Goal: Use online tool/utility: Utilize a website feature to perform a specific function

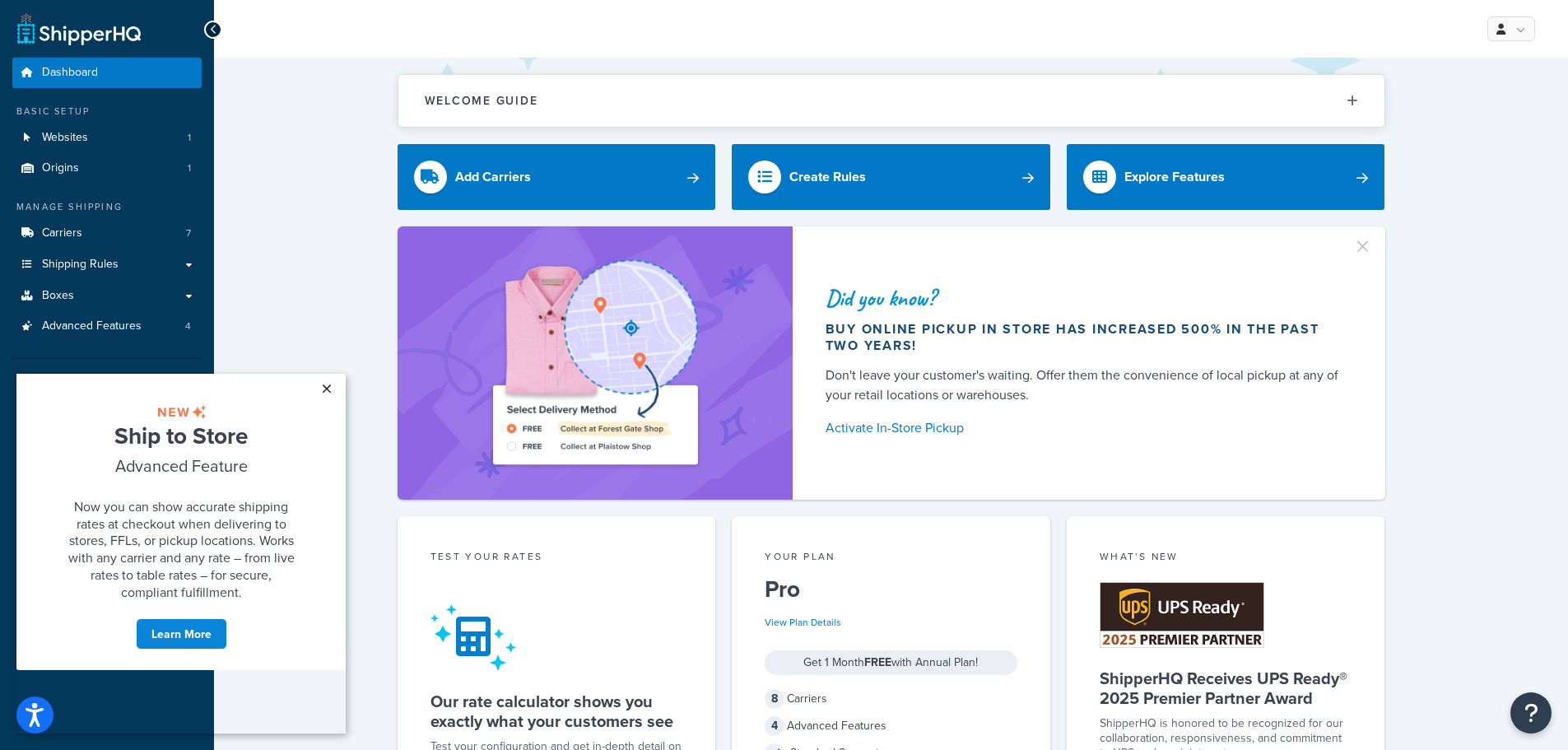
click at [328, 392] on link "×" at bounding box center [327, 389] width 29 height 30
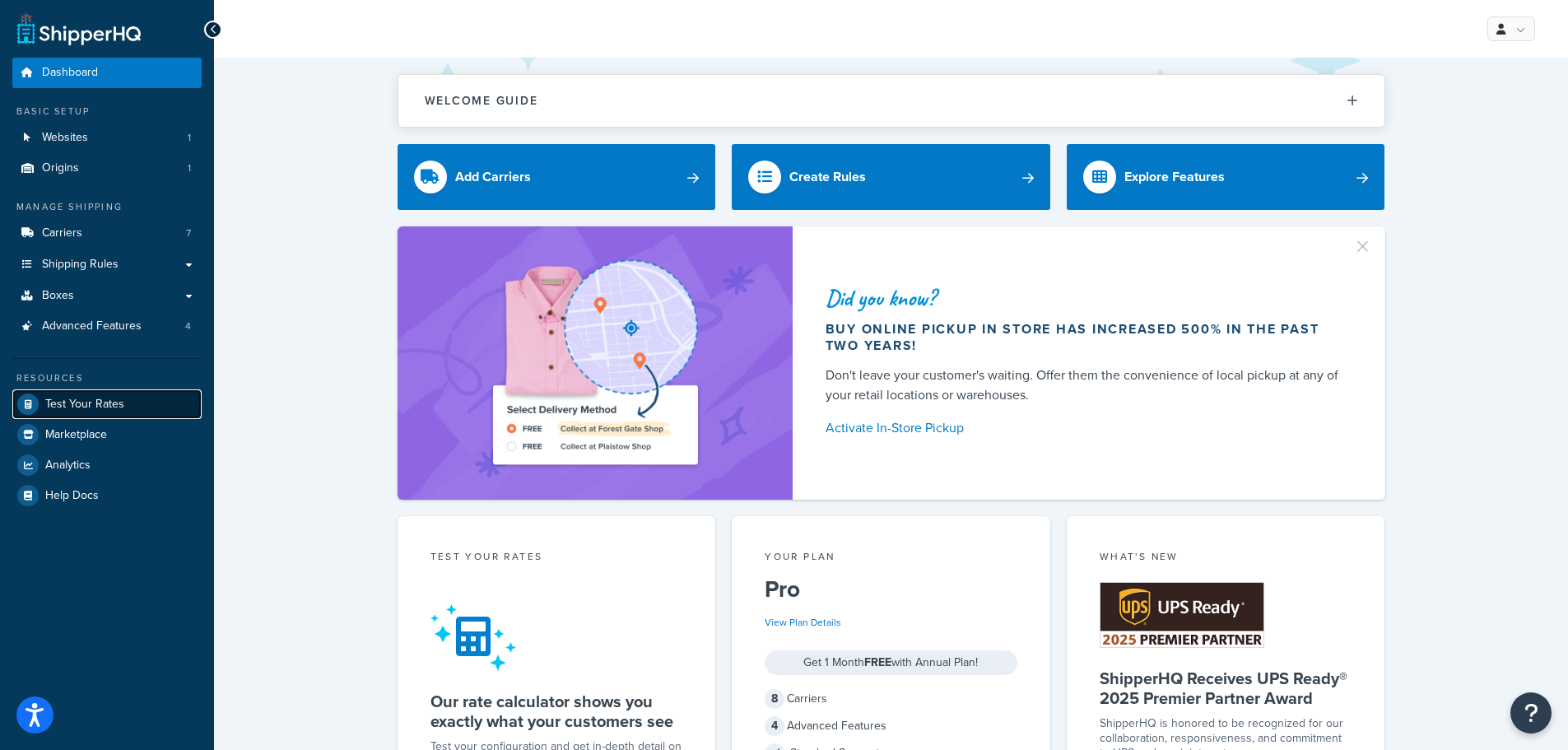
click at [139, 410] on link "Test Your Rates" at bounding box center [107, 404] width 189 height 30
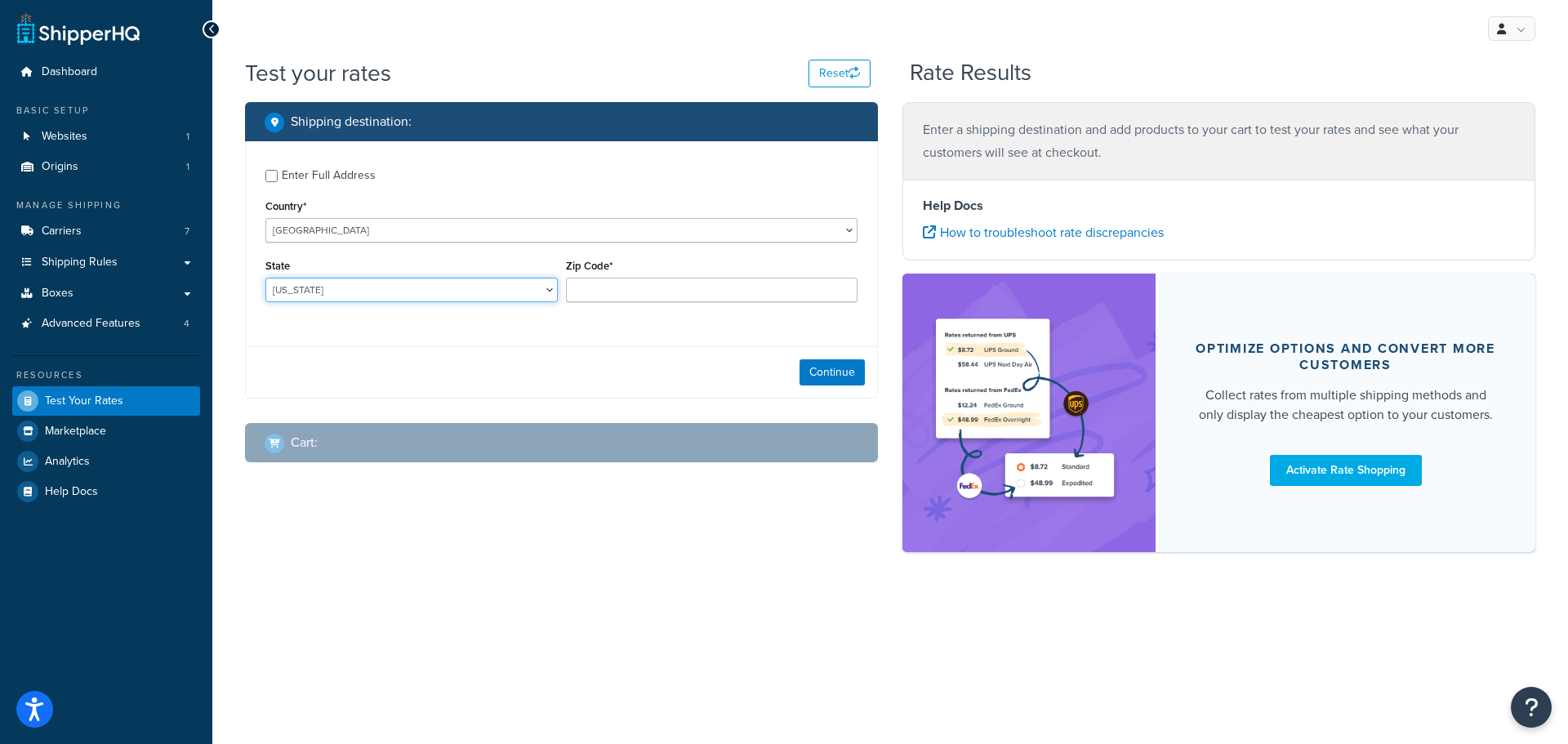
click at [337, 296] on select "[US_STATE] [US_STATE] [US_STATE] [US_STATE] [US_STATE] Armed Forces Americas Ar…" at bounding box center [412, 289] width 293 height 24
select select "CT"
click at [266, 277] on select "[US_STATE] [US_STATE] [US_STATE] [US_STATE] [US_STATE] Armed Forces Americas Ar…" at bounding box center [412, 289] width 293 height 24
click at [498, 558] on div "Shipping destination : Enter Full Address Country* [GEOGRAPHIC_DATA] [GEOGRAPHI…" at bounding box center [889, 335] width 1315 height 467
click at [647, 369] on div "Continue" at bounding box center [561, 371] width 632 height 51
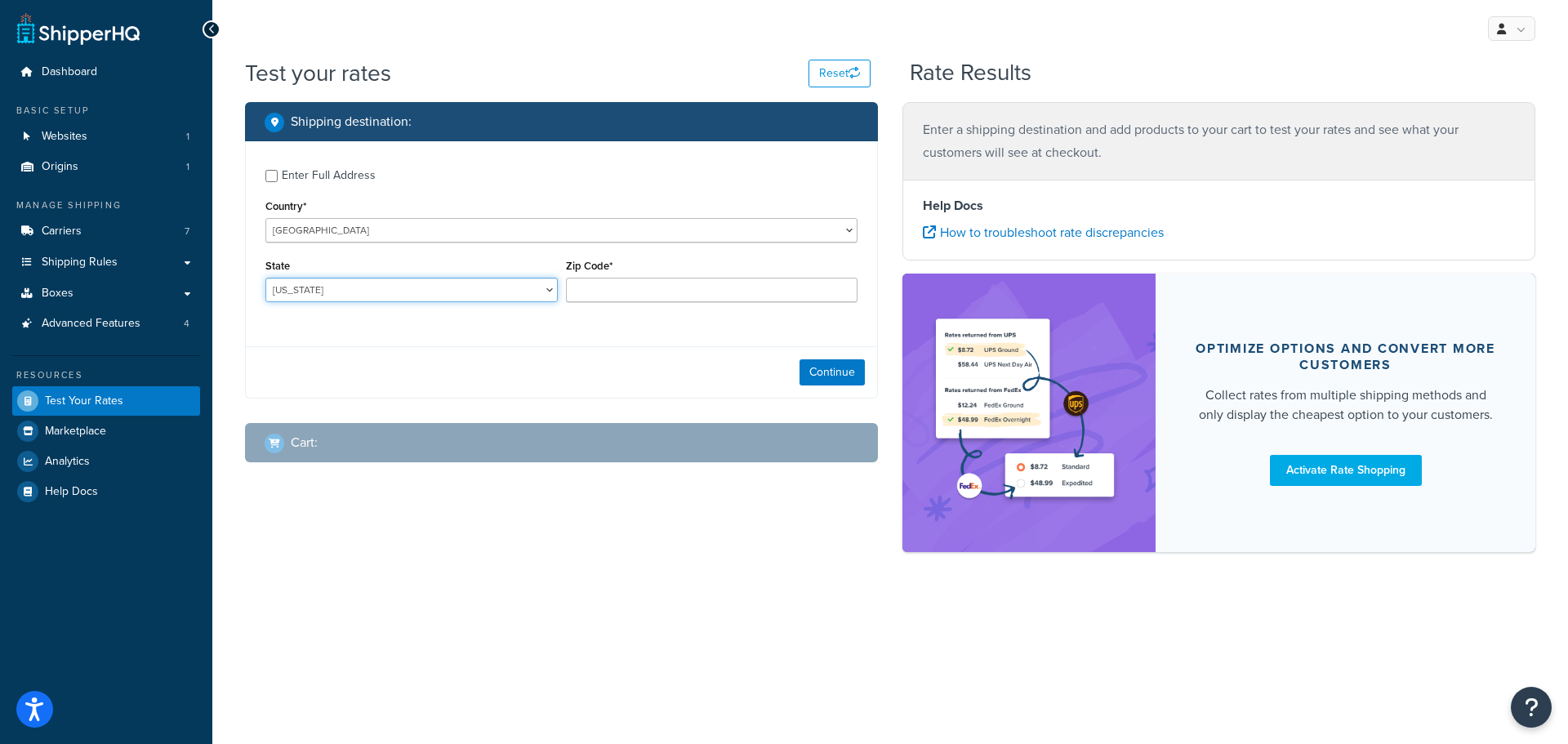
click at [384, 286] on select "[US_STATE] [US_STATE] [US_STATE] [US_STATE] [US_STATE] Armed Forces Americas Ar…" at bounding box center [412, 289] width 293 height 24
click at [629, 276] on div "Zip Code*" at bounding box center [712, 278] width 293 height 48
click at [627, 279] on input "Zip Code*" at bounding box center [712, 289] width 293 height 24
type input "06051"
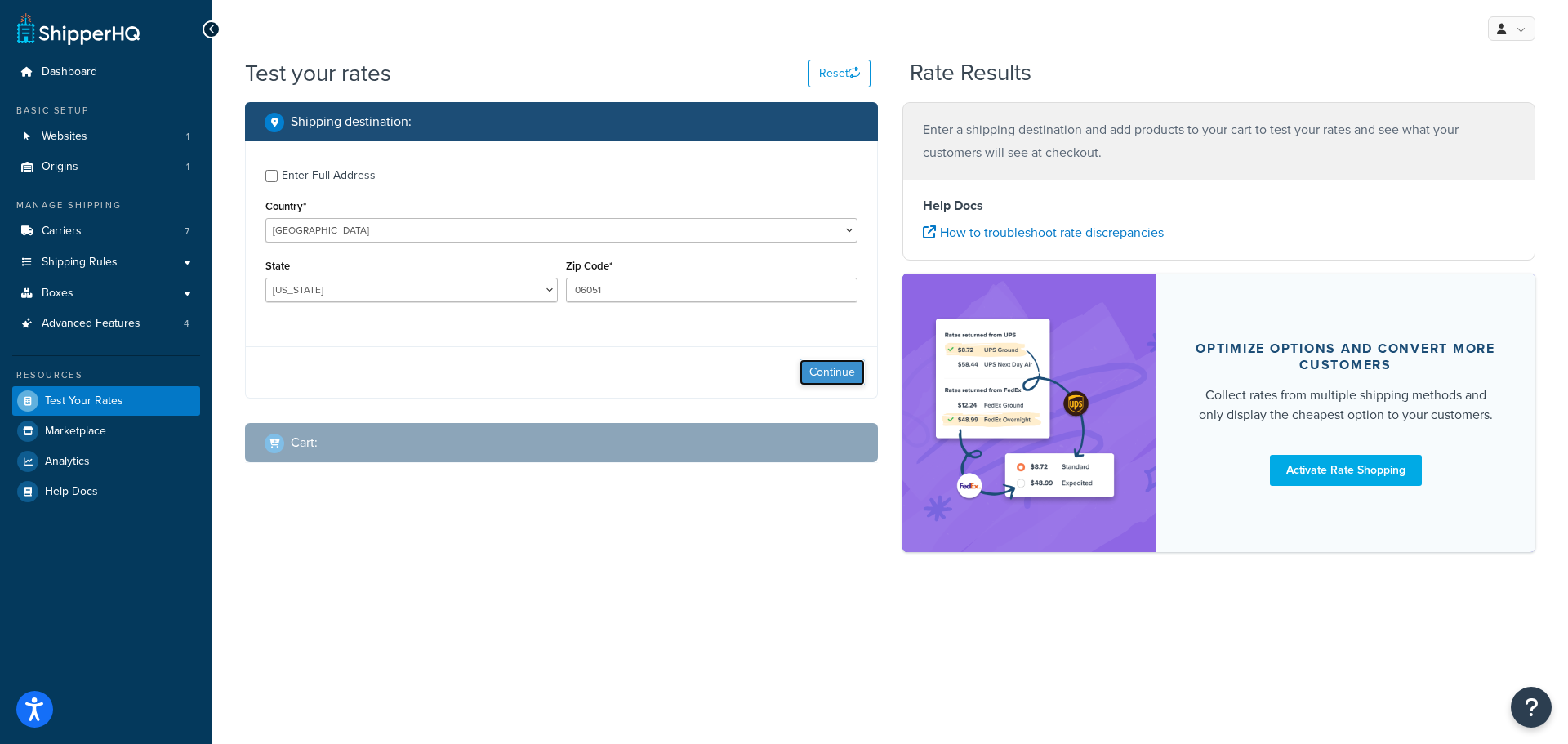
click at [834, 369] on button "Continue" at bounding box center [832, 372] width 66 height 26
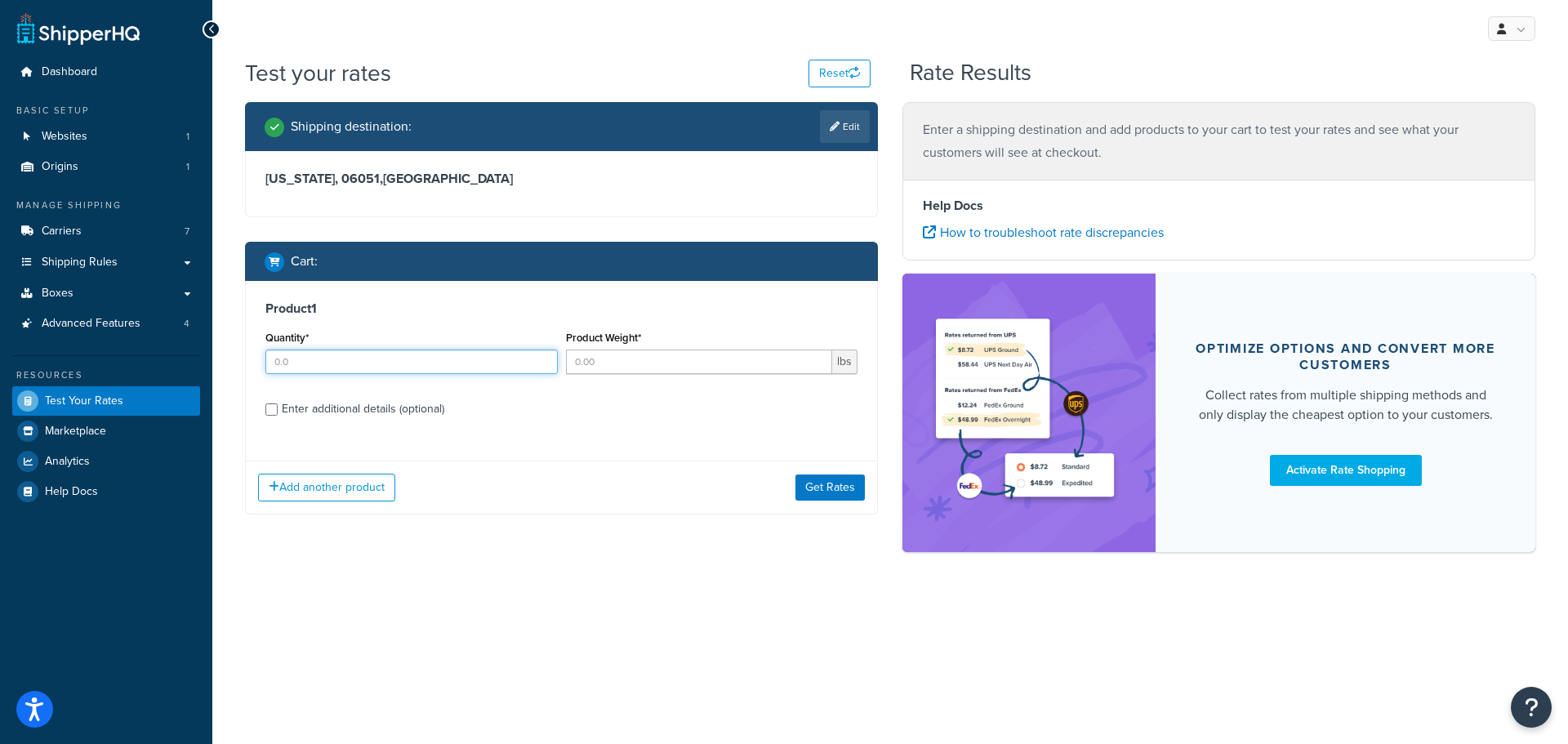
click at [408, 352] on input "Quantity*" at bounding box center [412, 361] width 293 height 24
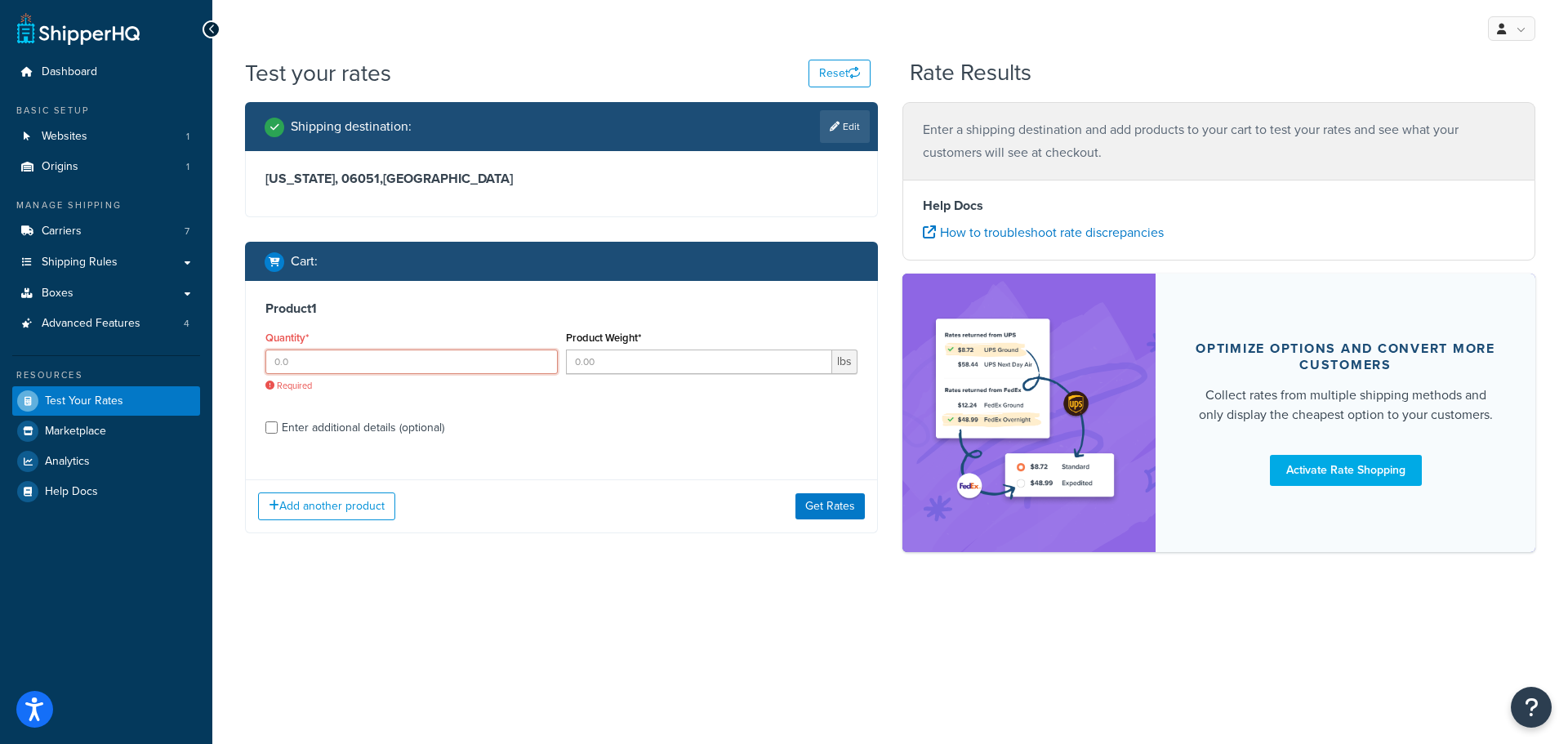
click at [473, 359] on input "Quantity*" at bounding box center [412, 361] width 293 height 24
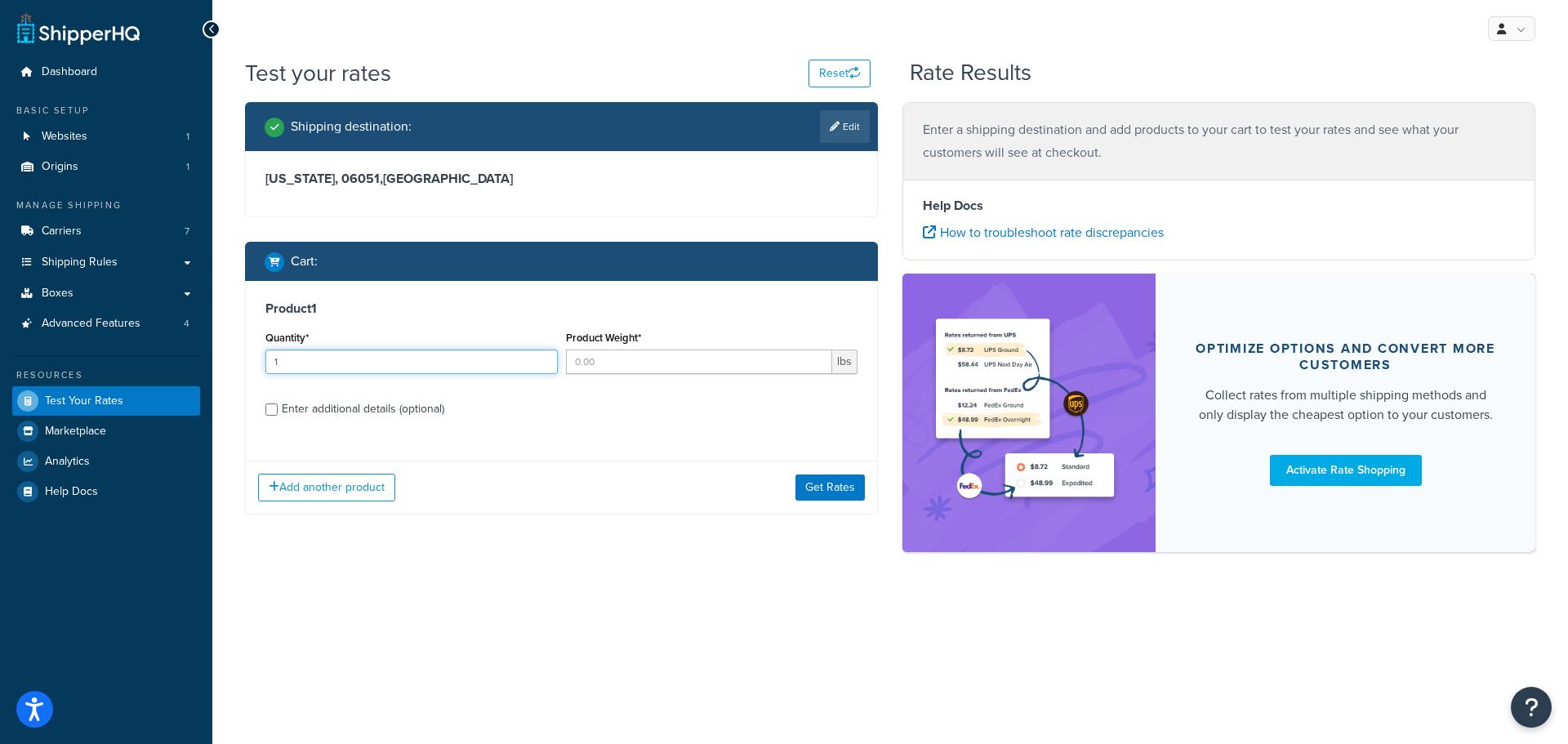
type input "1"
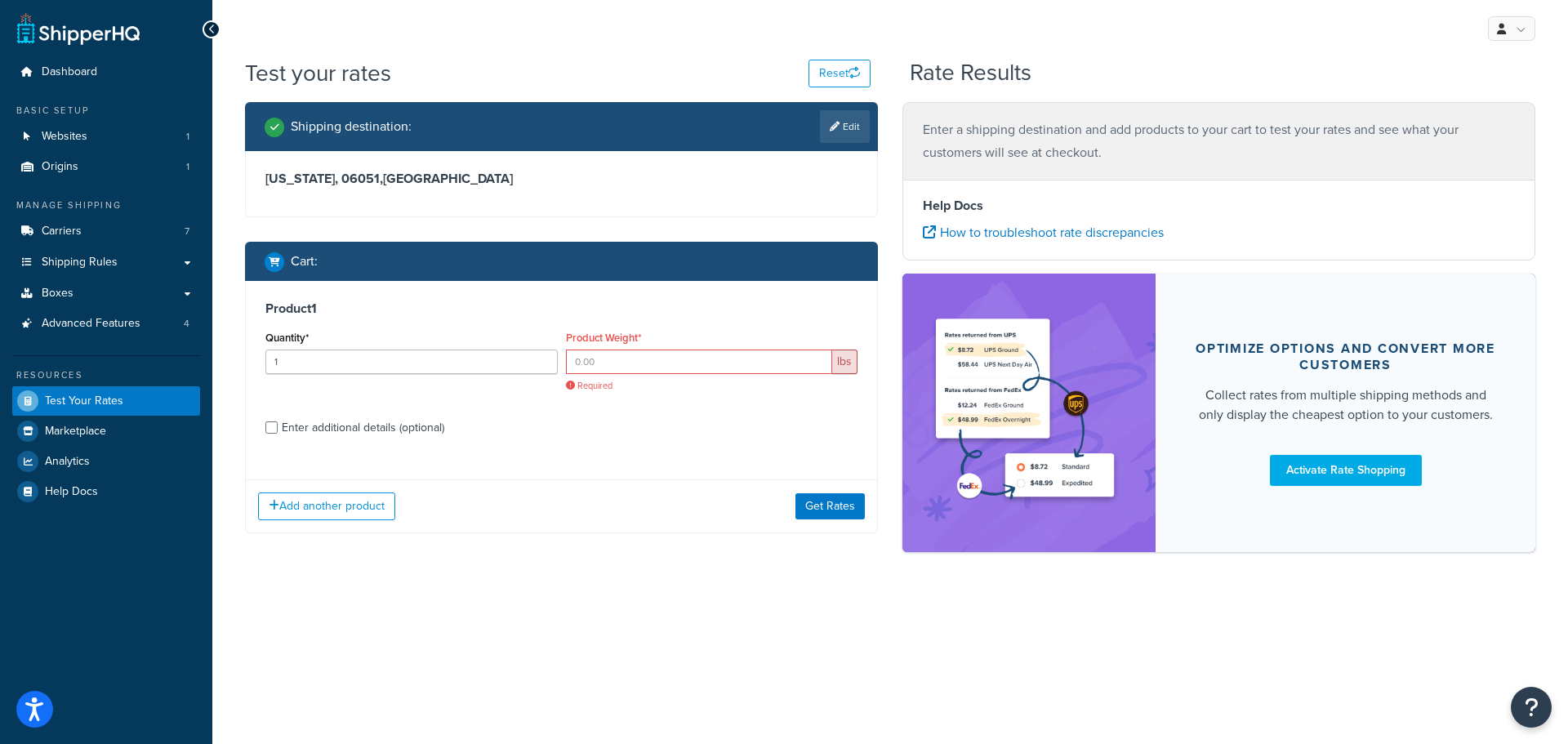
click at [386, 435] on div "Enter additional details (optional)" at bounding box center [363, 427] width 162 height 23
click at [278, 433] on input "Enter additional details (optional)" at bounding box center [272, 428] width 13 height 13
checkbox input "true"
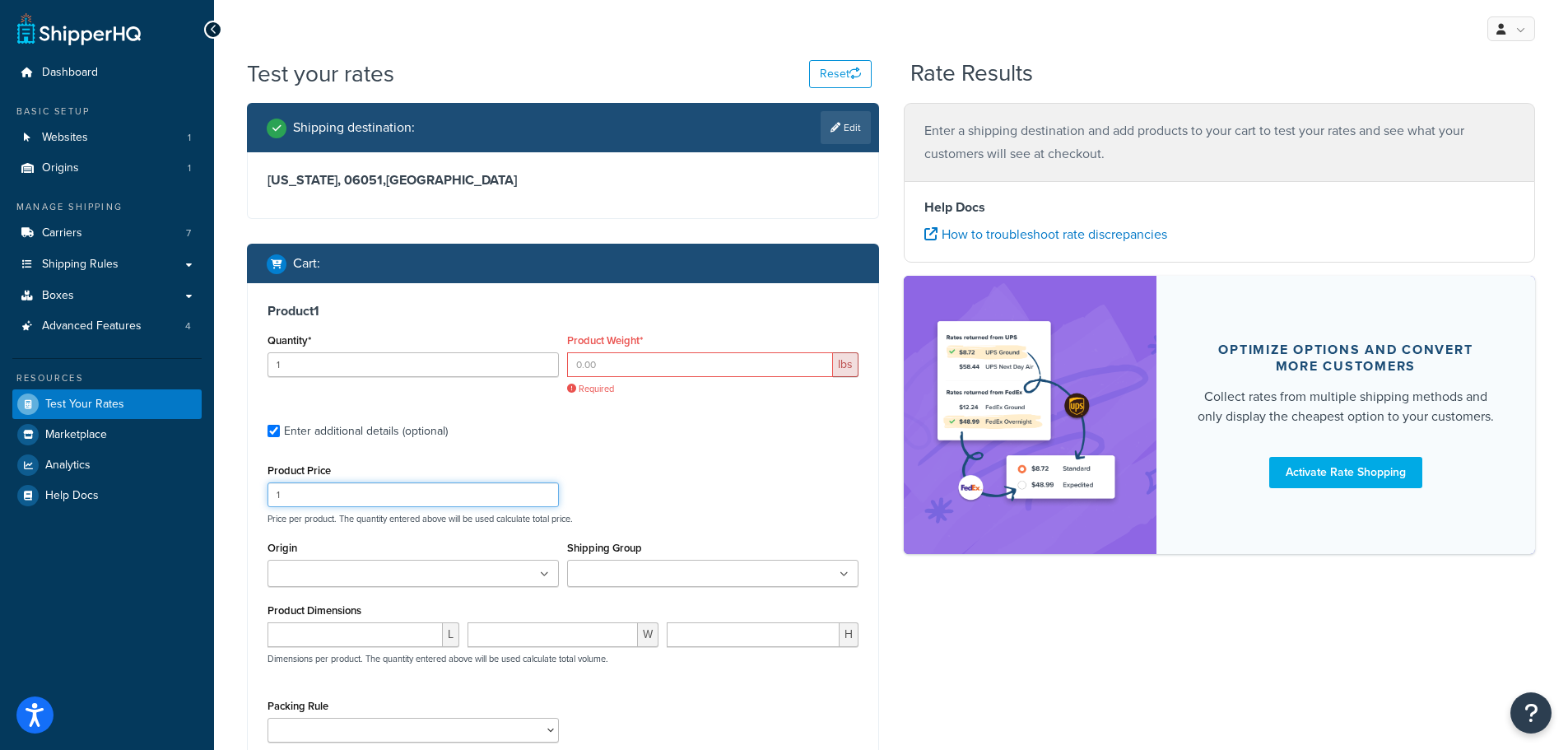
click at [462, 491] on input "1" at bounding box center [413, 494] width 291 height 25
click at [641, 363] on input "Product Weight*" at bounding box center [700, 364] width 266 height 25
click at [658, 361] on input "Product Weight*" at bounding box center [700, 364] width 266 height 25
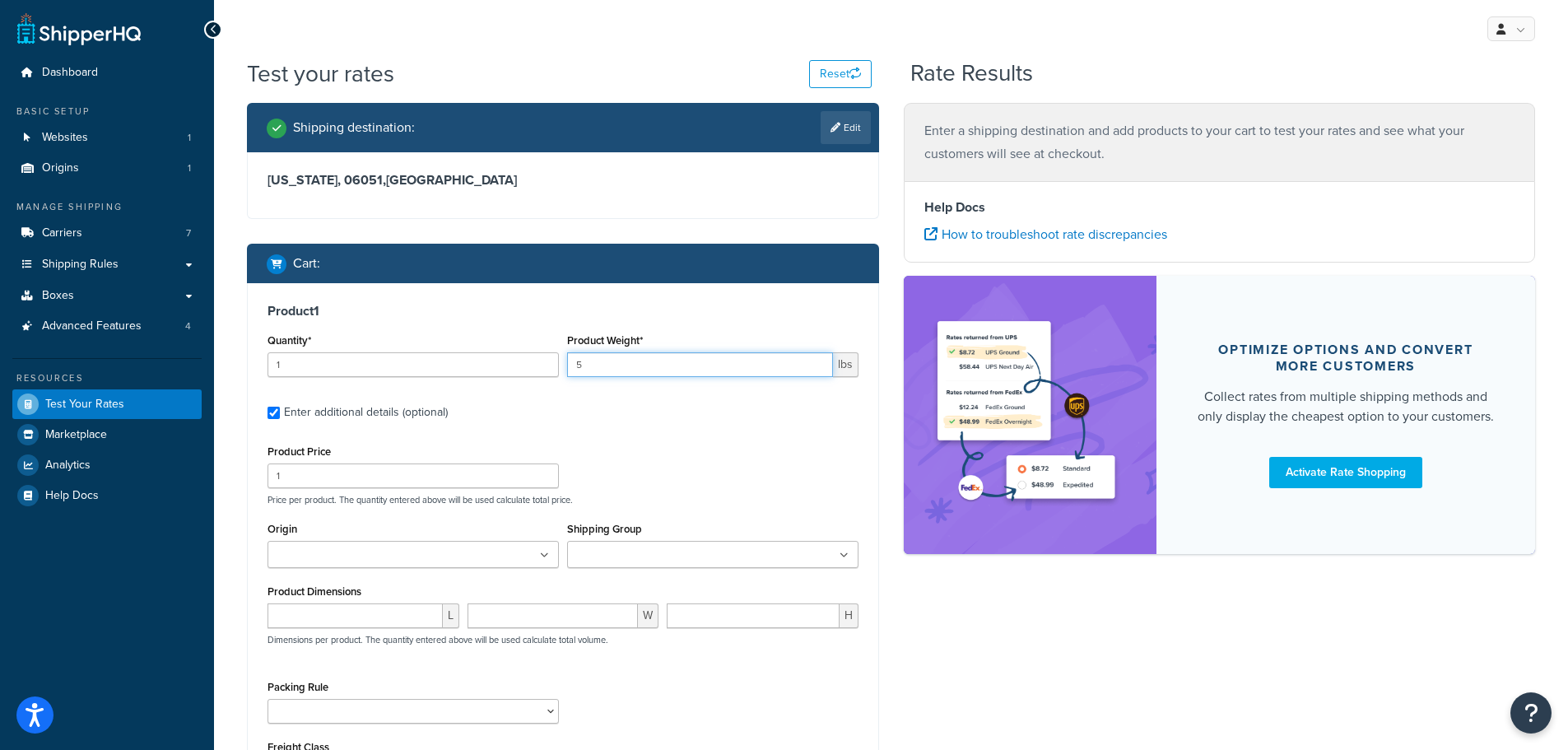
type input "5"
click at [398, 562] on input "Origin" at bounding box center [345, 556] width 145 height 18
click at [348, 613] on input "number" at bounding box center [355, 619] width 175 height 25
type input "12"
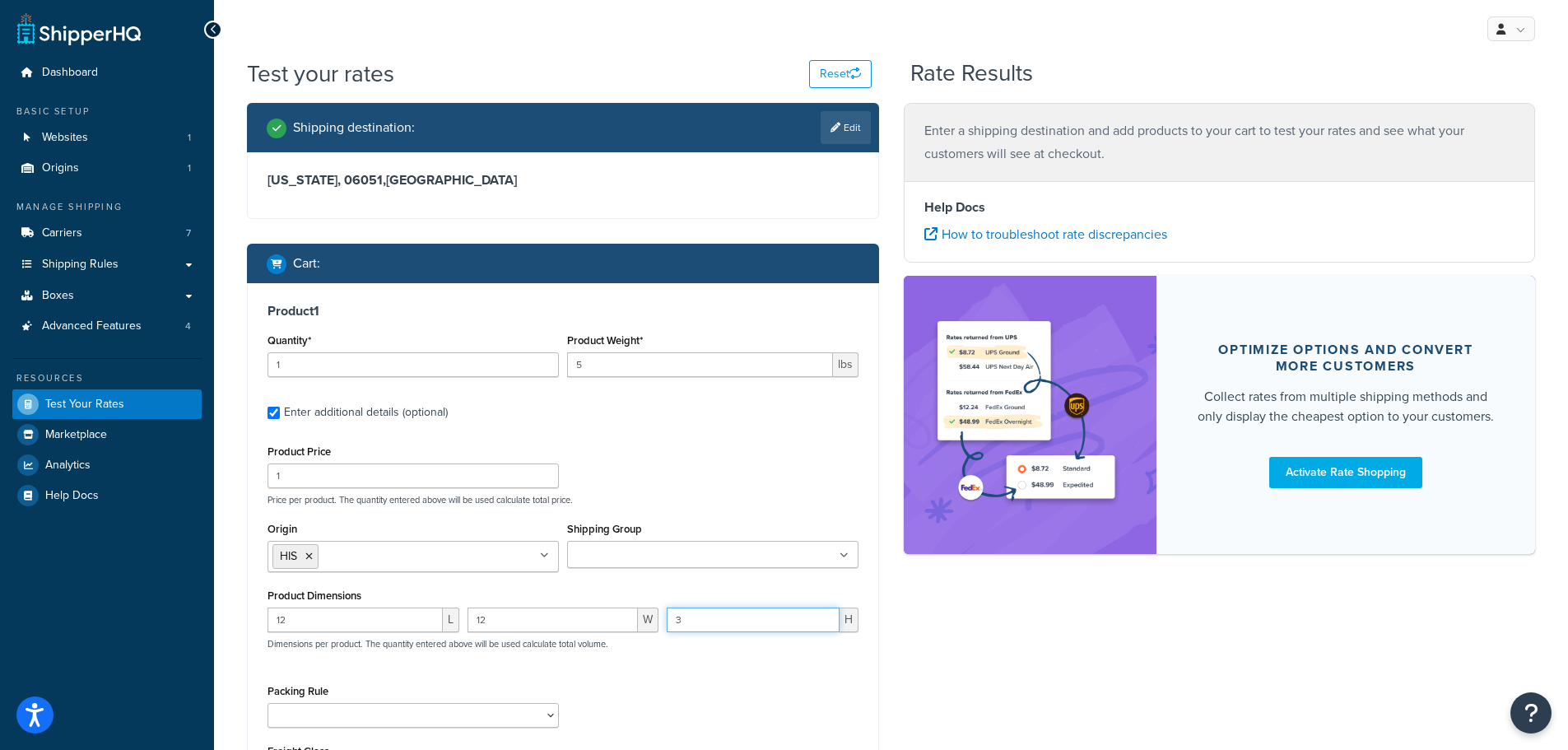
type input "3"
click at [703, 698] on div "Packing Rule 14 15 IN [GEOGRAPHIC_DATA] 16 17 18 IN RIMS Default Packing Rule E…" at bounding box center [563, 710] width 599 height 60
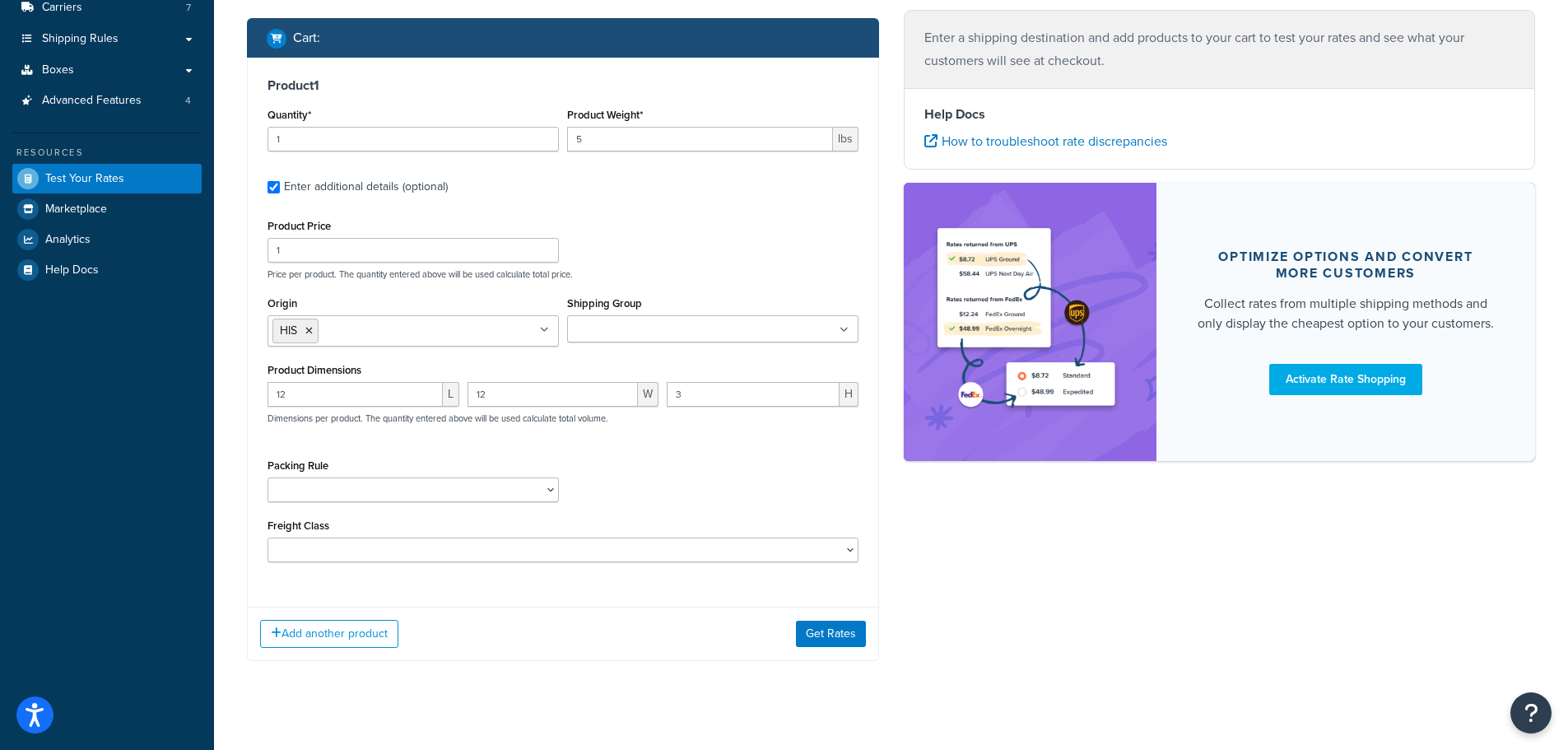
scroll to position [243, 0]
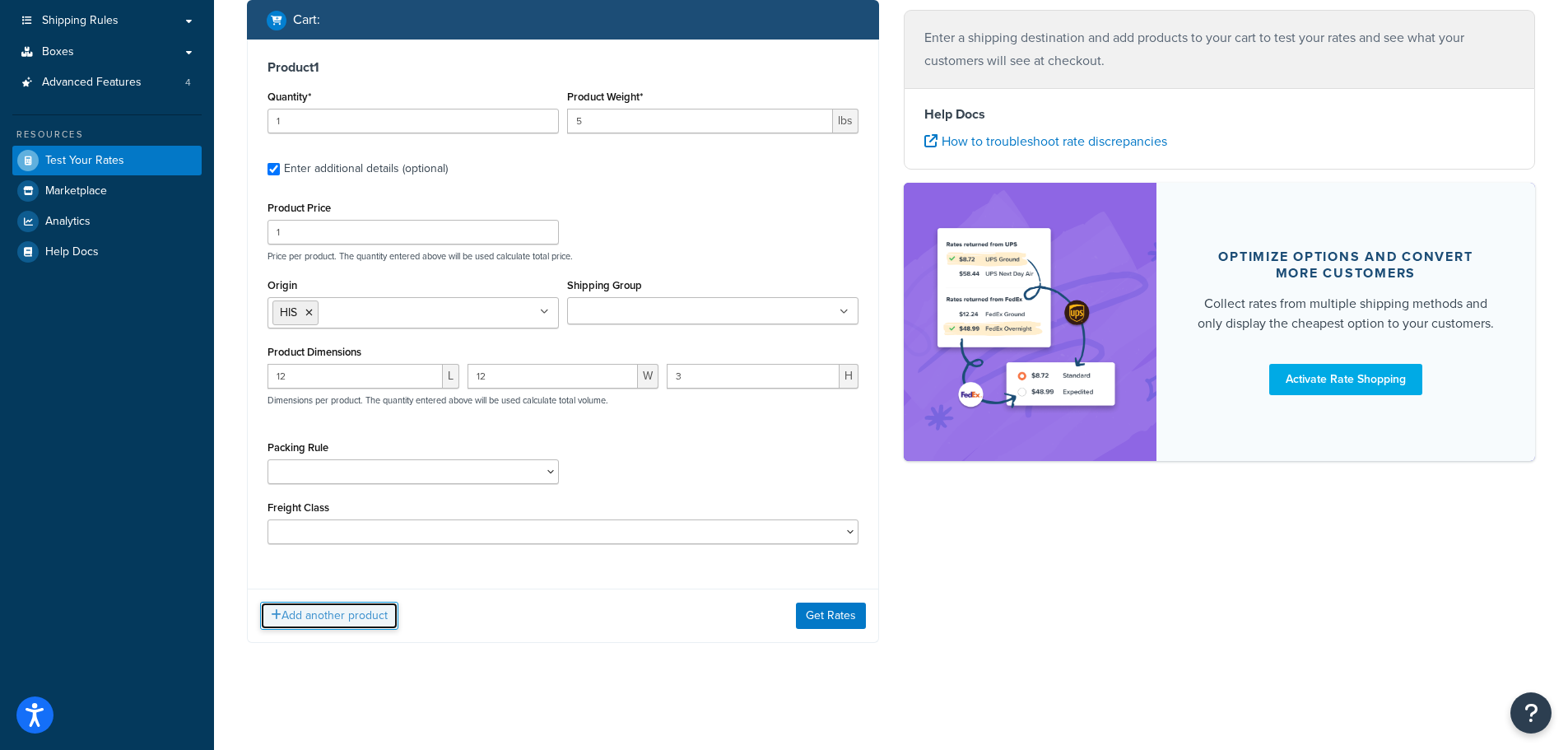
click at [366, 616] on button "Add another product" at bounding box center [329, 616] width 138 height 28
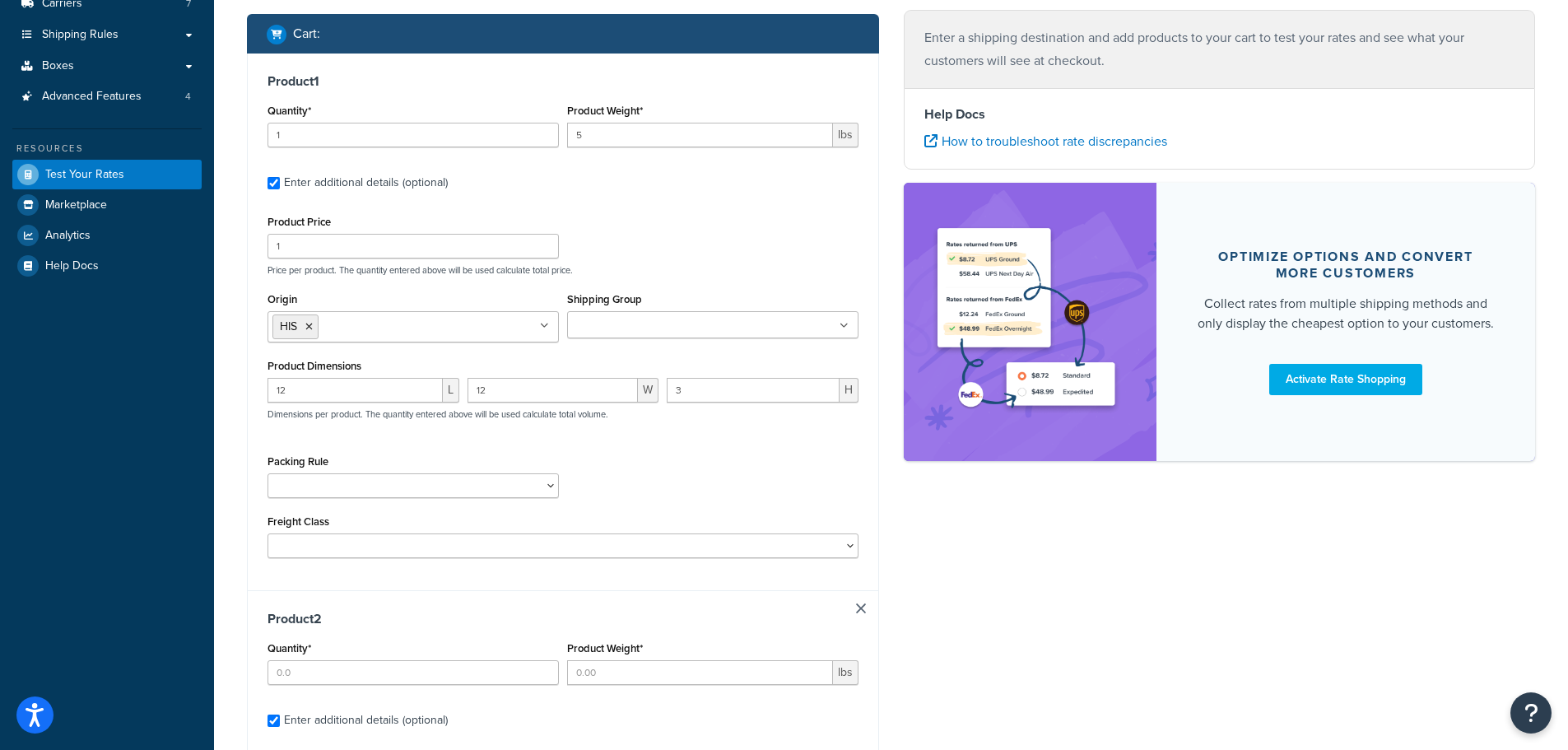
scroll to position [228, 0]
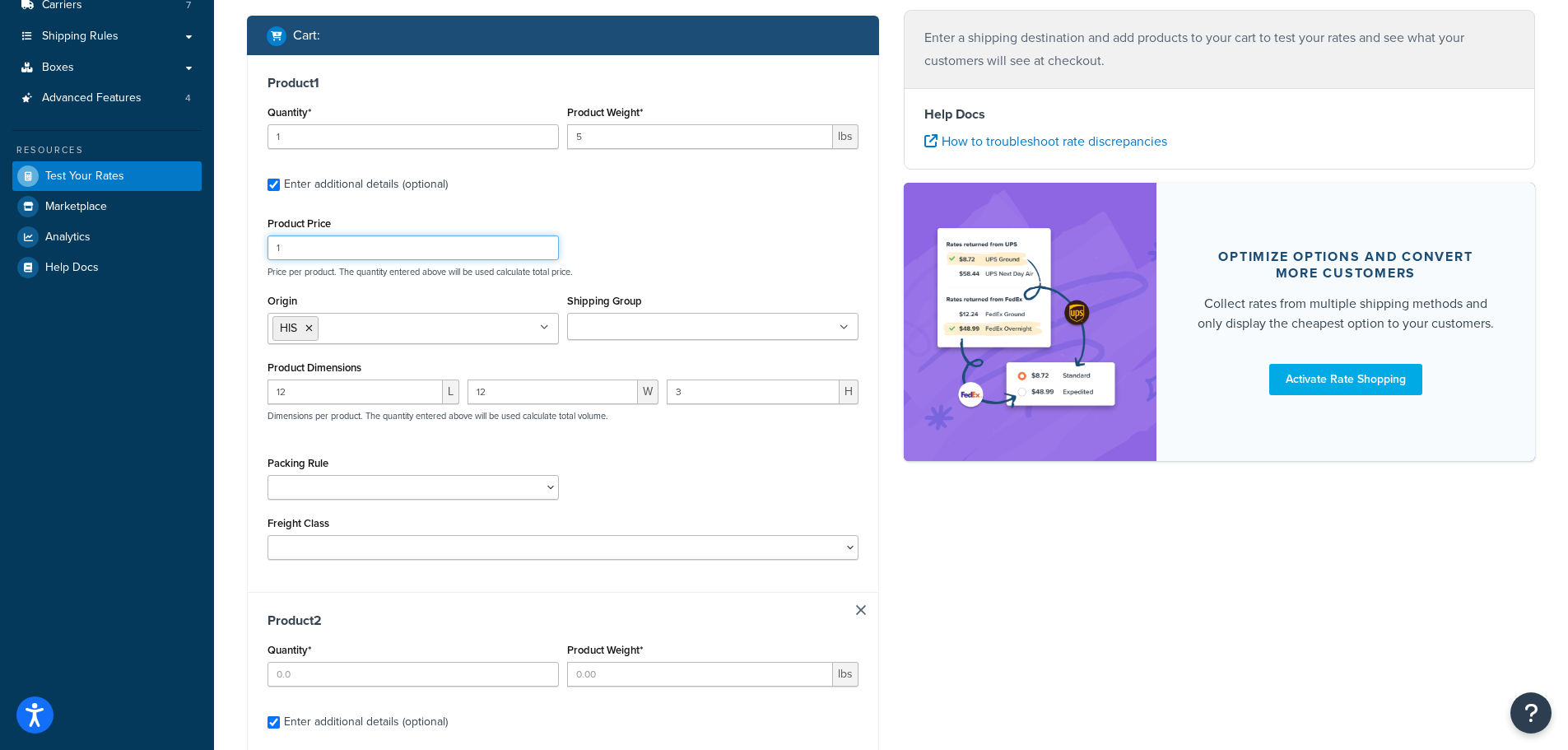
drag, startPoint x: 381, startPoint y: 244, endPoint x: 207, endPoint y: 244, distance: 174.0
click at [209, 244] on div "Dashboard Basic Setup Websites 1 Origins 1 Manage Shipping Carriers 7 Shipping …" at bounding box center [784, 536] width 1568 height 1527
type input "69"
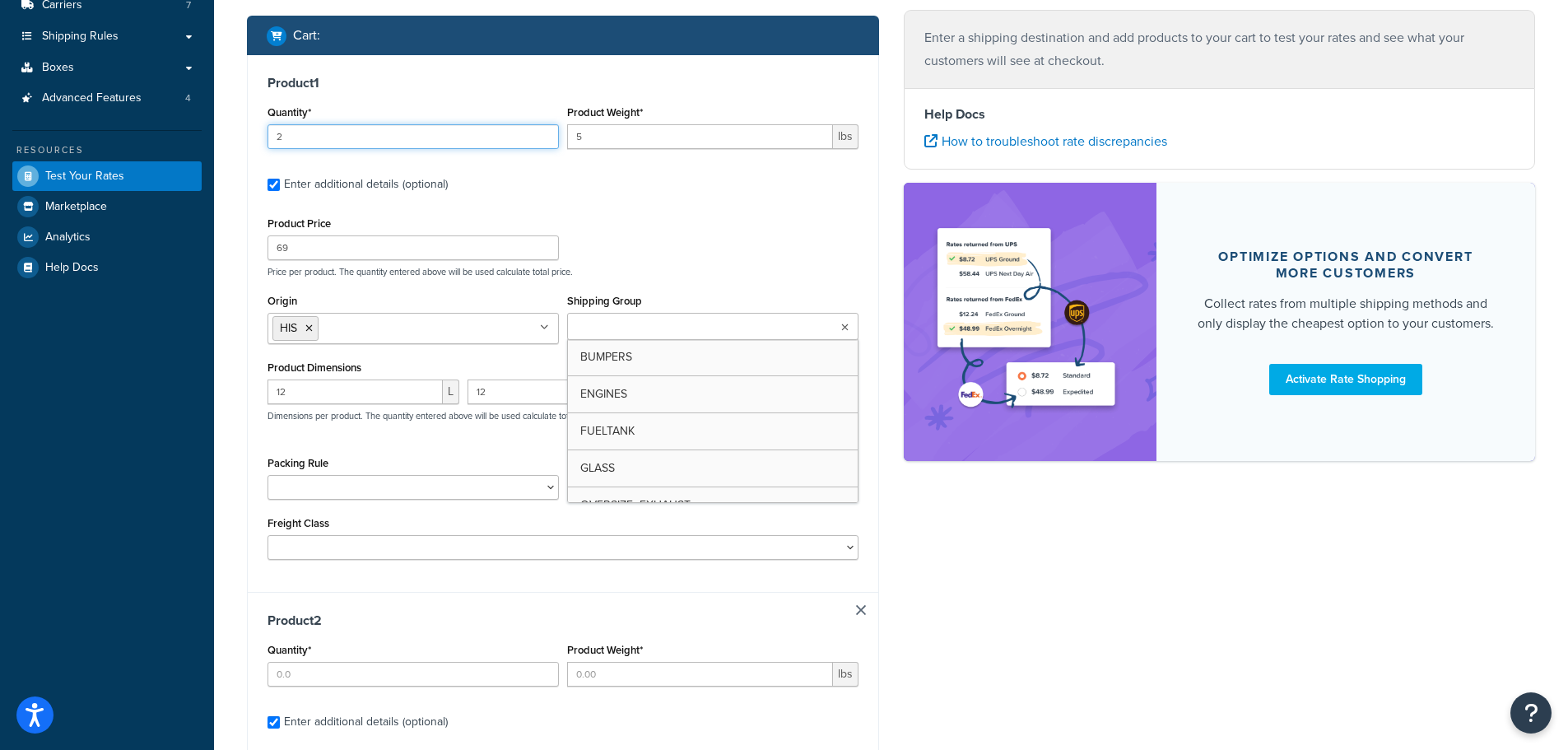
type input "2"
click at [540, 133] on input "2" at bounding box center [413, 136] width 291 height 25
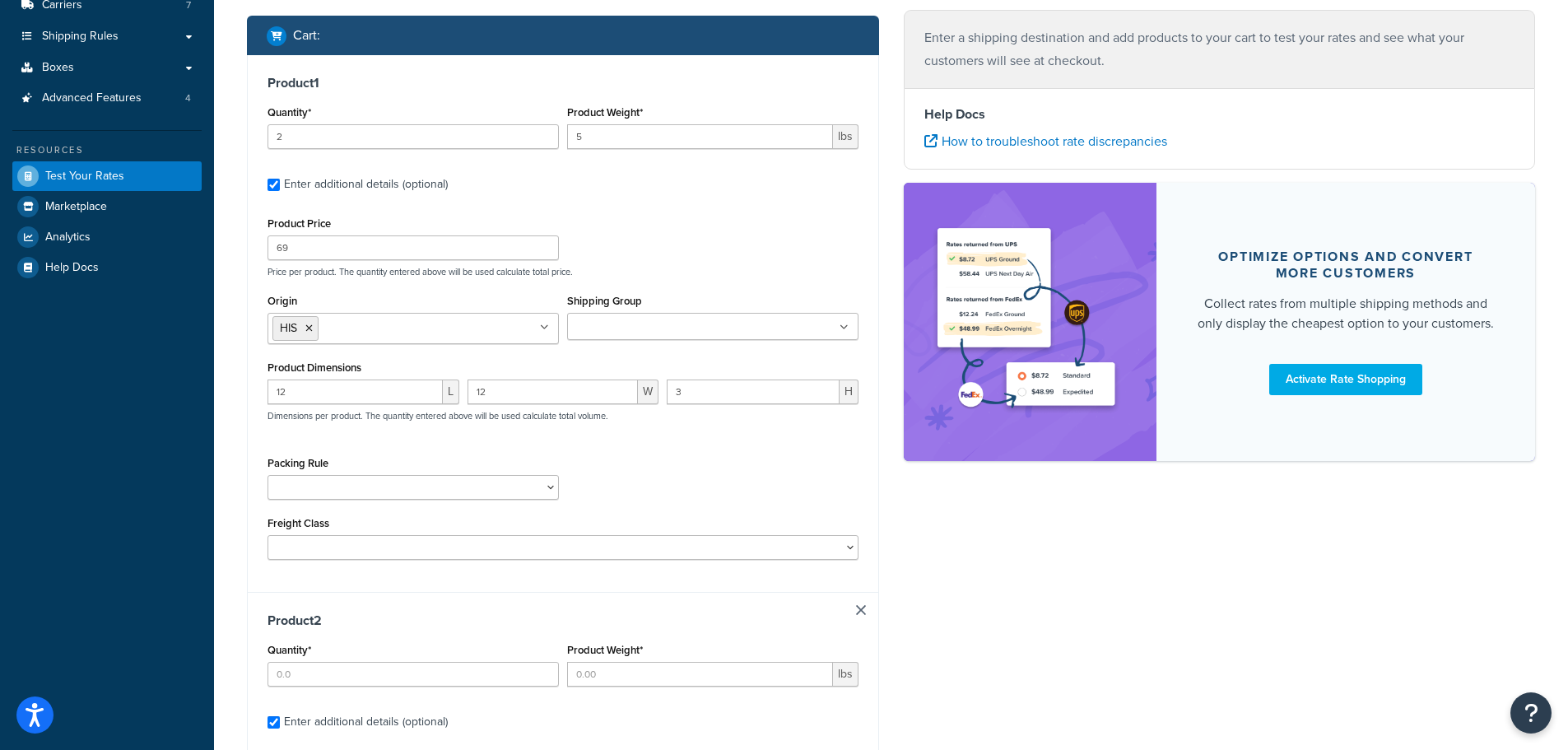
click at [242, 331] on div "Shipping destination : Edit [US_STATE], 06051 , [GEOGRAPHIC_DATA] Cart : Produc…" at bounding box center [562, 546] width 656 height 1342
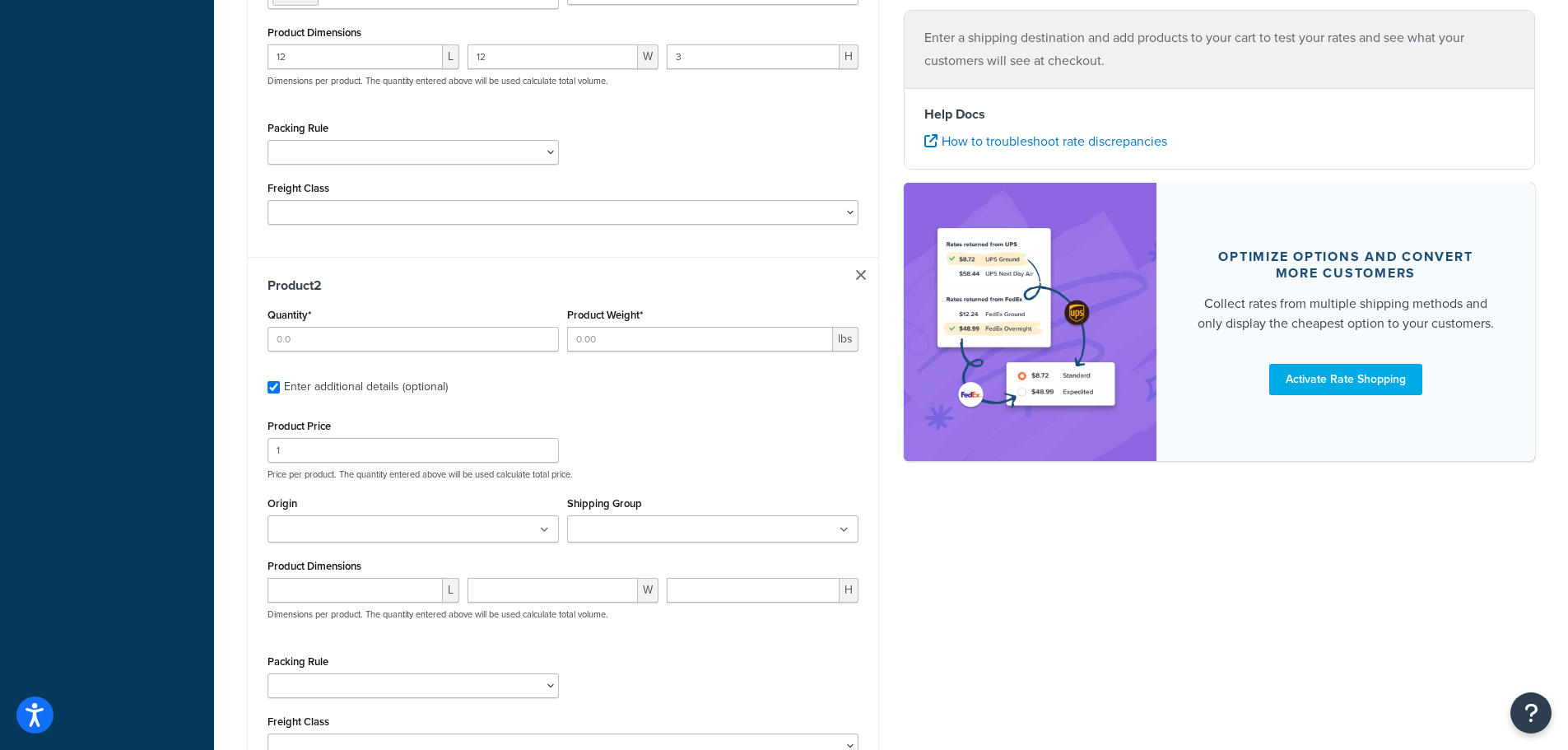
scroll to position [558, 0]
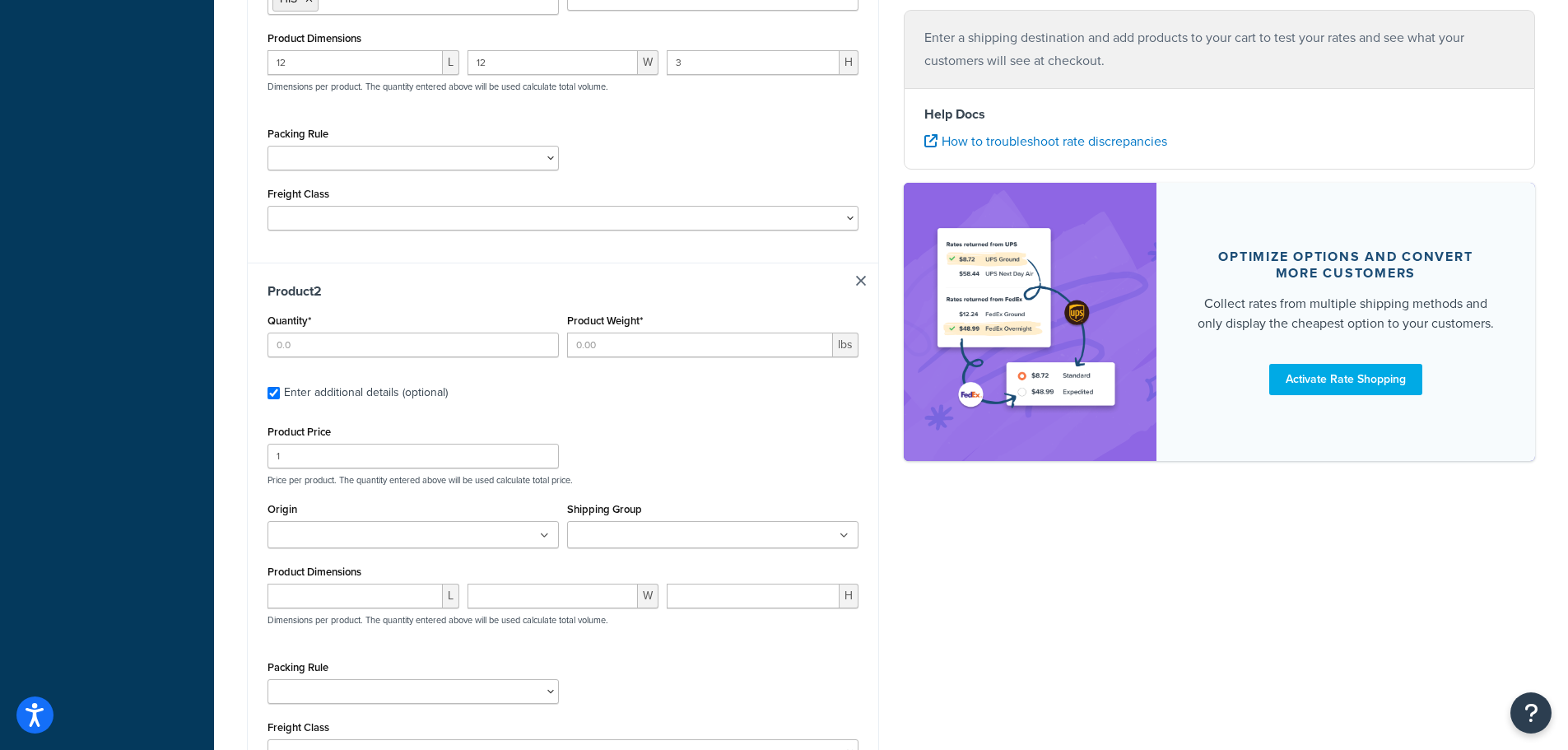
click at [863, 278] on link at bounding box center [861, 281] width 10 height 10
checkbox input "false"
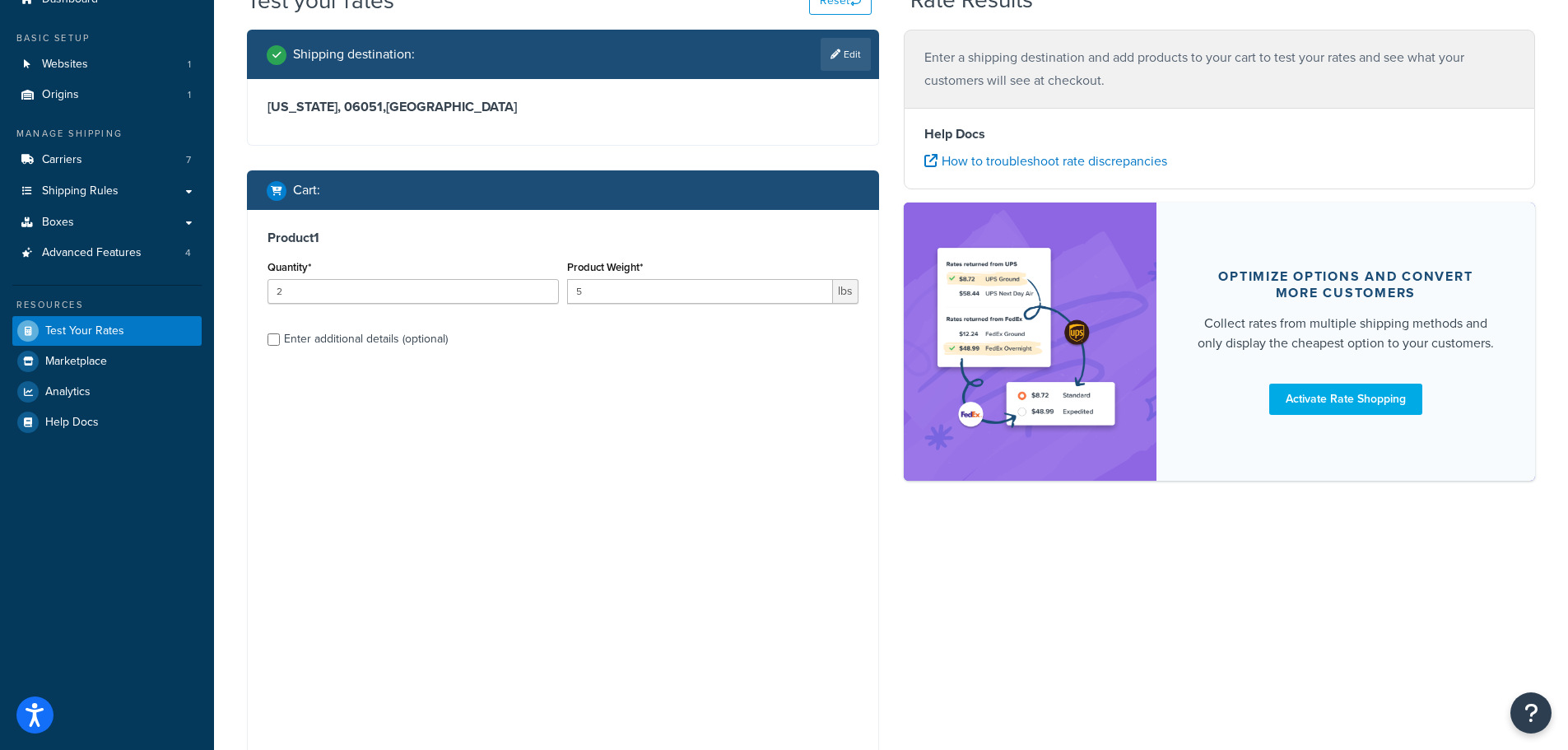
scroll to position [0, 0]
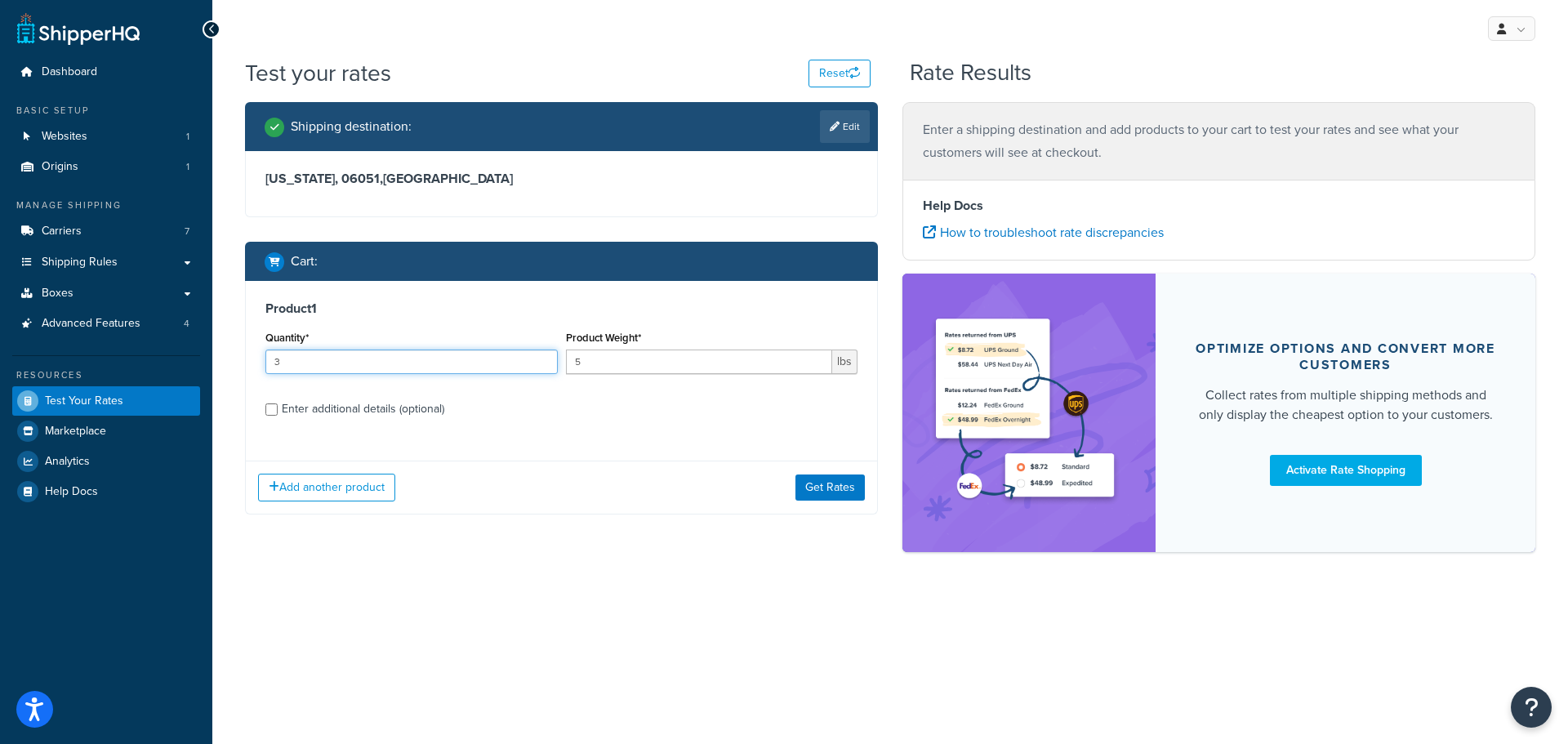
click at [542, 357] on input "3" at bounding box center [412, 361] width 293 height 24
click at [542, 357] on input "4" at bounding box center [412, 361] width 293 height 24
click at [542, 357] on input "5" at bounding box center [412, 361] width 293 height 24
type input "6"
click at [542, 357] on input "6" at bounding box center [412, 361] width 293 height 24
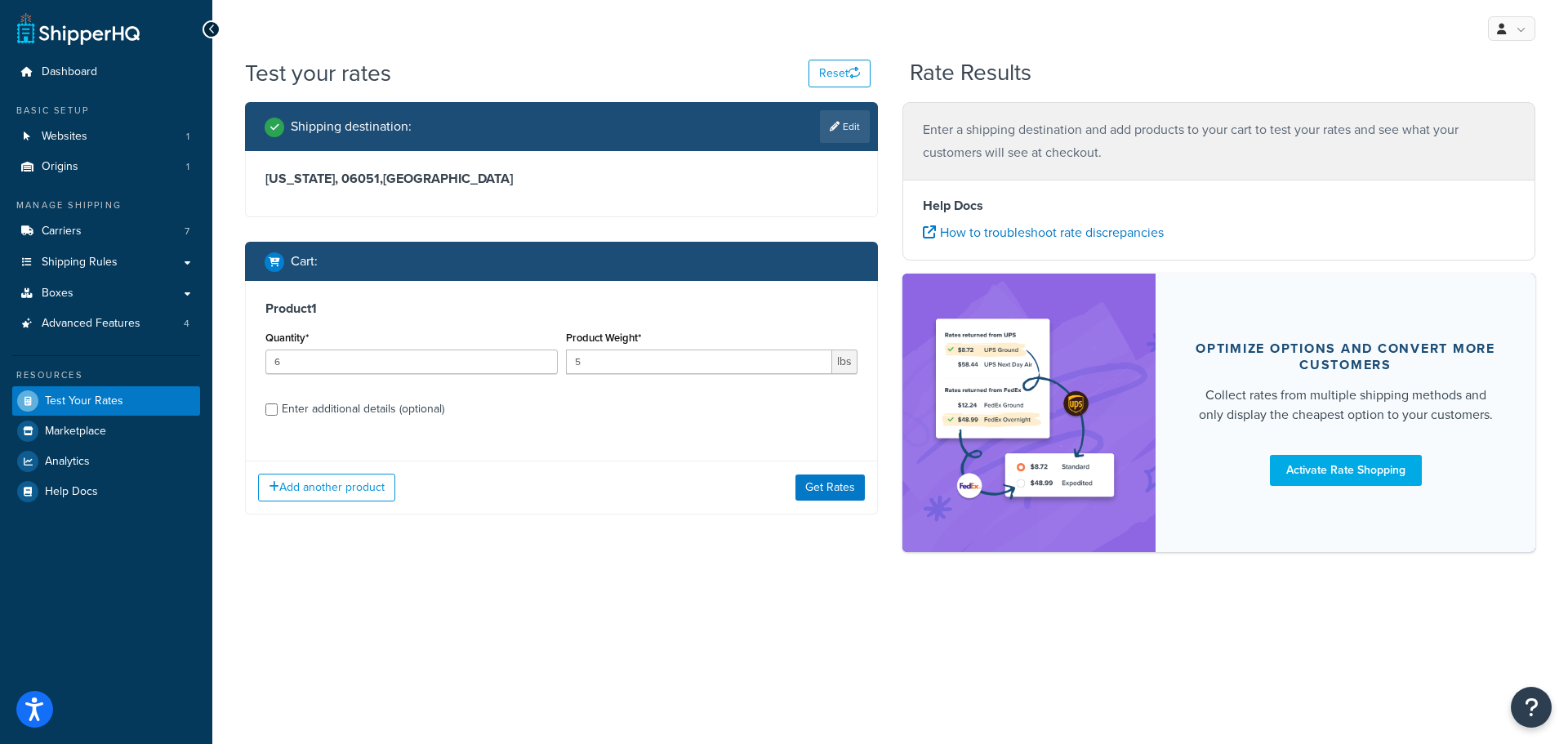
click at [378, 406] on div "Enter additional details (optional)" at bounding box center [363, 408] width 162 height 23
click at [278, 406] on input "Enter additional details (optional)" at bounding box center [272, 410] width 13 height 13
checkbox input "true"
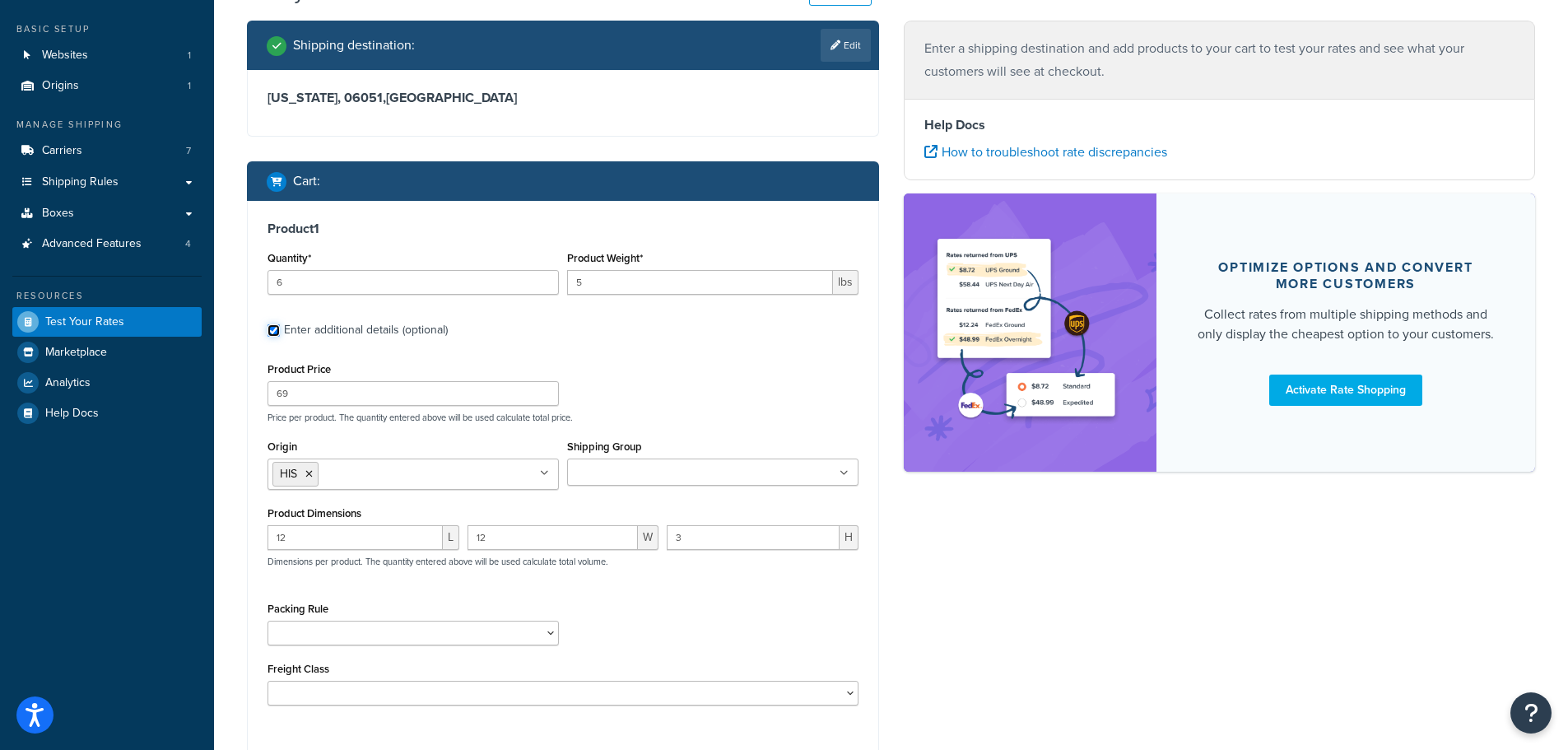
scroll to position [164, 0]
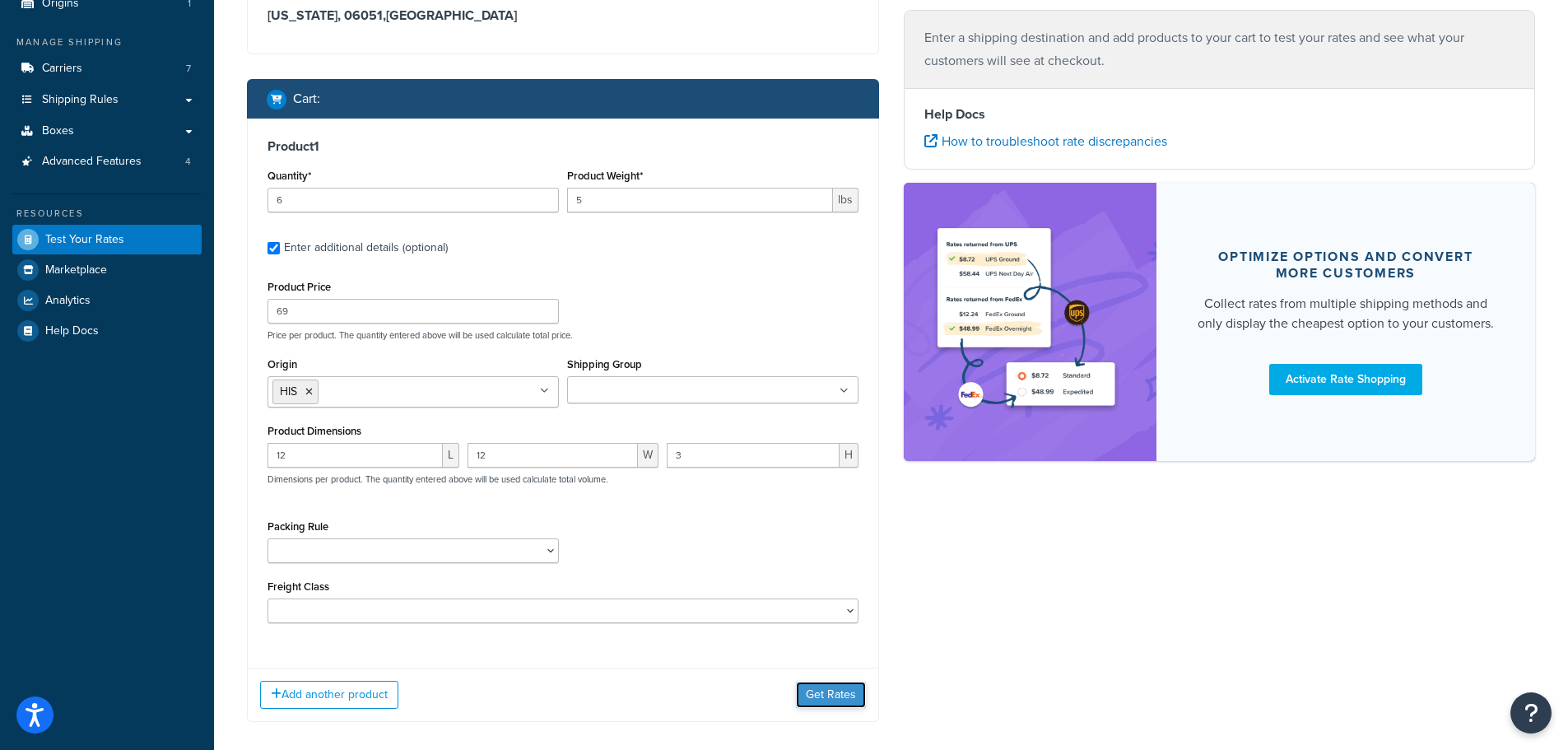
click at [831, 686] on button "Get Rates" at bounding box center [831, 695] width 70 height 26
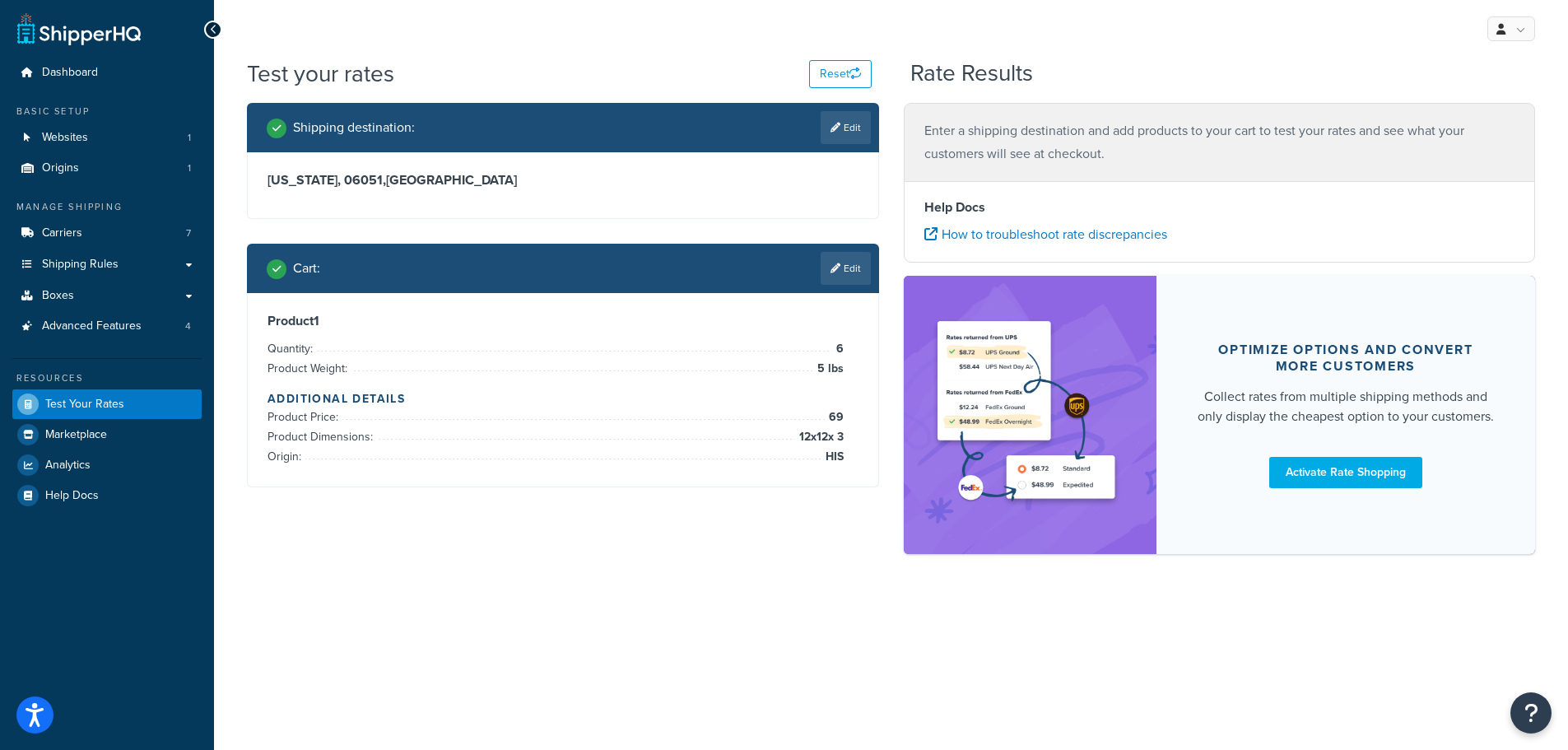
scroll to position [0, 0]
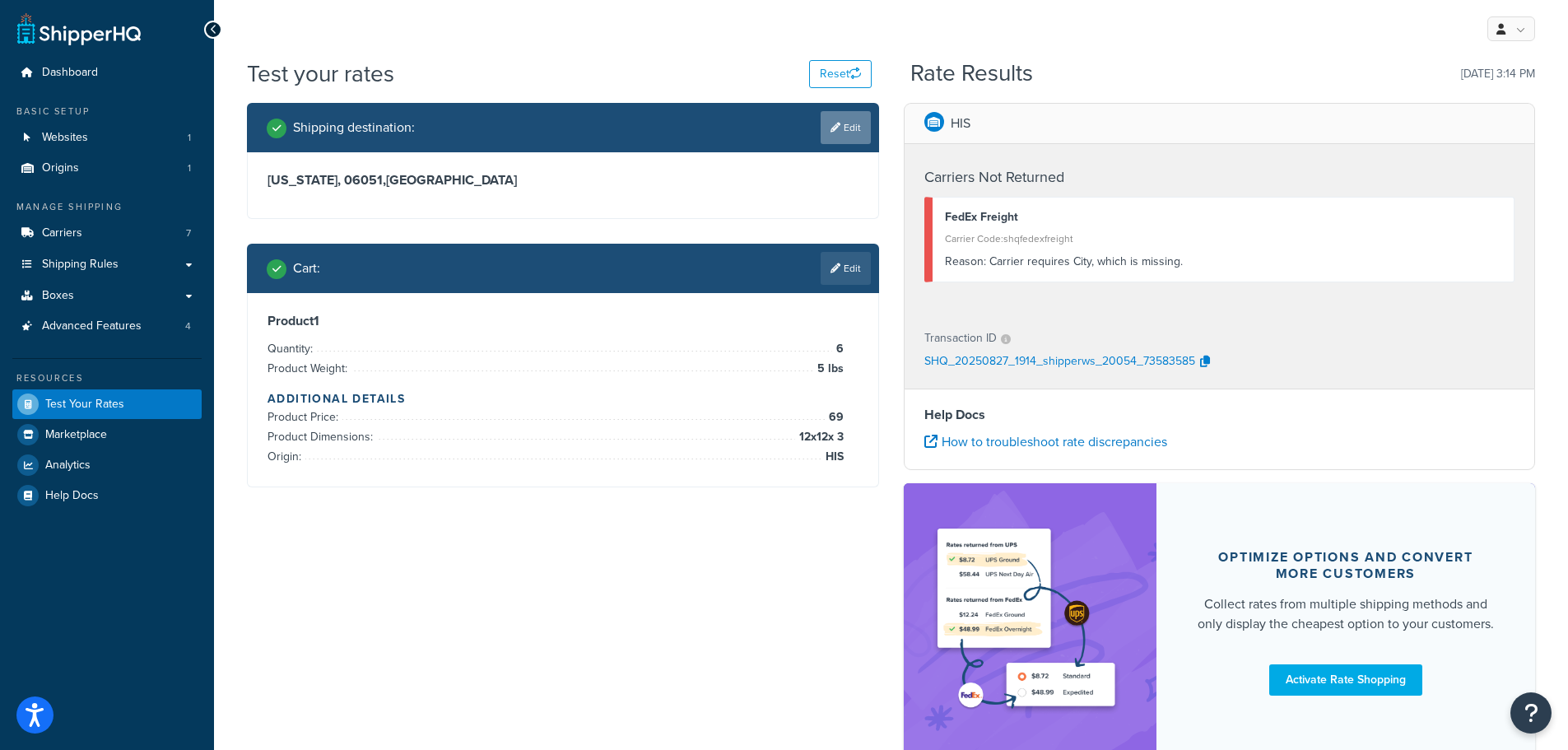
click at [866, 126] on link "Edit" at bounding box center [845, 127] width 50 height 33
select select "CT"
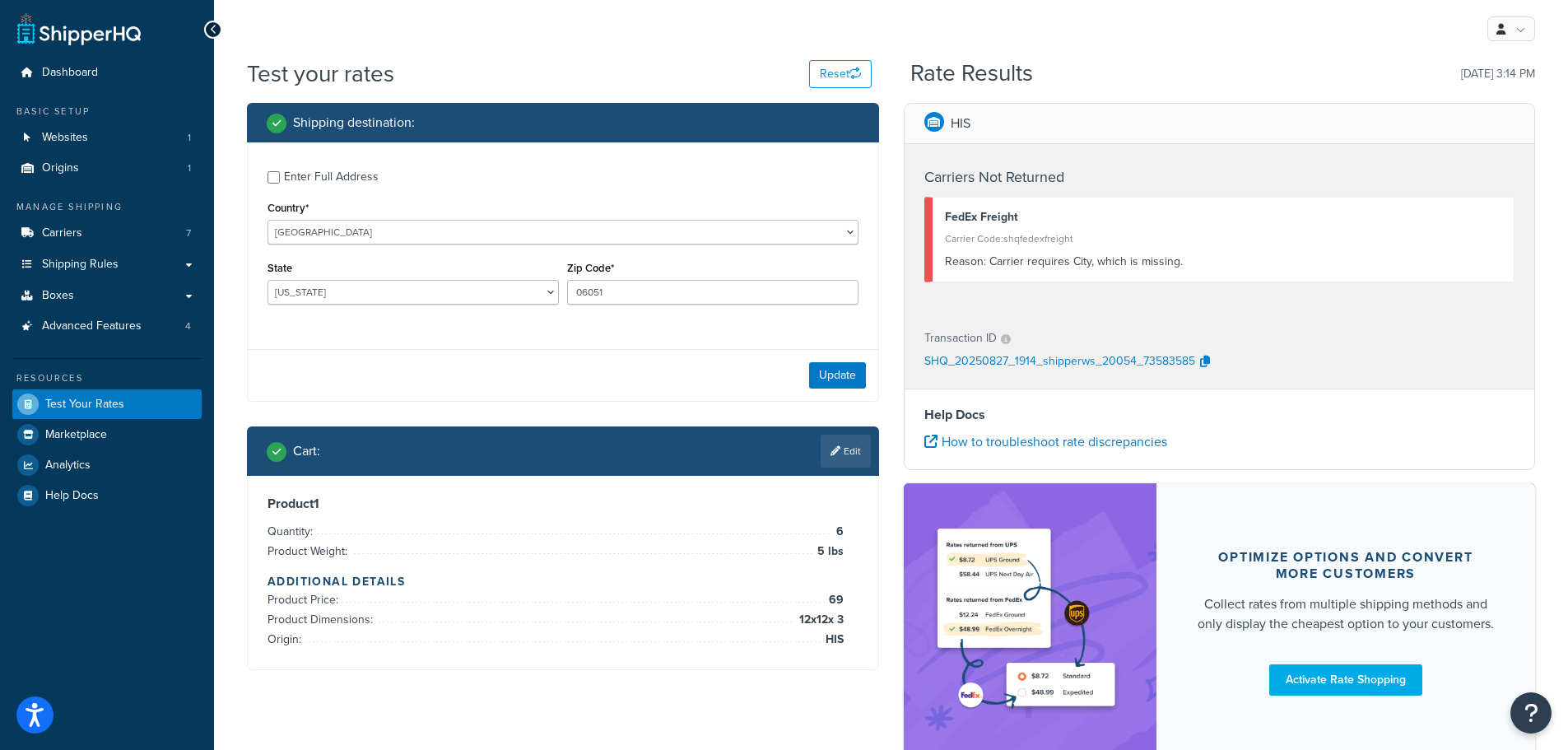
click at [293, 176] on div "Enter Full Address" at bounding box center [331, 176] width 94 height 23
click at [280, 176] on input "Enter Full Address" at bounding box center [274, 178] width 13 height 13
checkbox input "true"
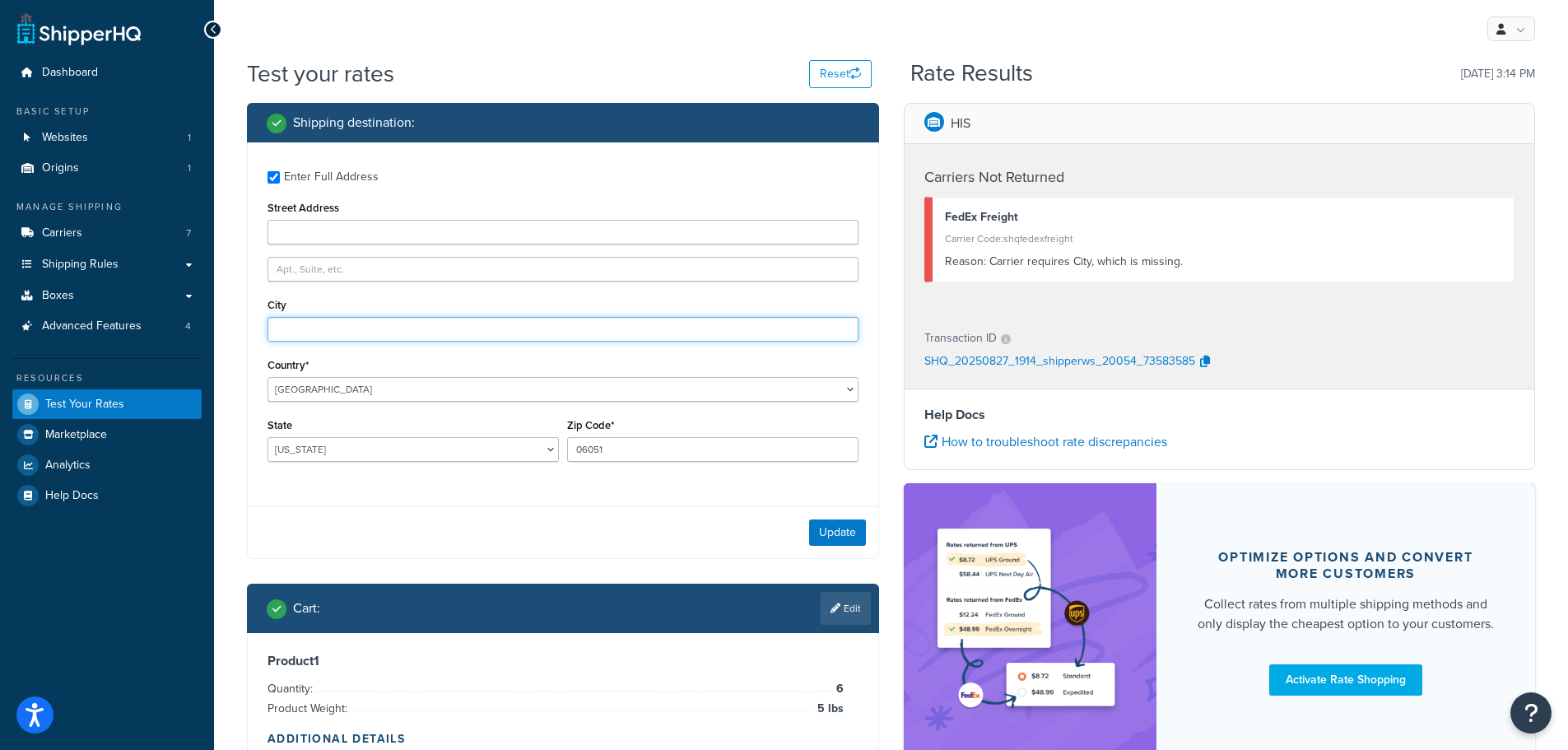
click at [338, 335] on input "City" at bounding box center [563, 329] width 591 height 25
type input "[GEOGRAPHIC_DATA], [GEOGRAPHIC_DATA]"
click at [852, 534] on button "Update" at bounding box center [837, 532] width 57 height 26
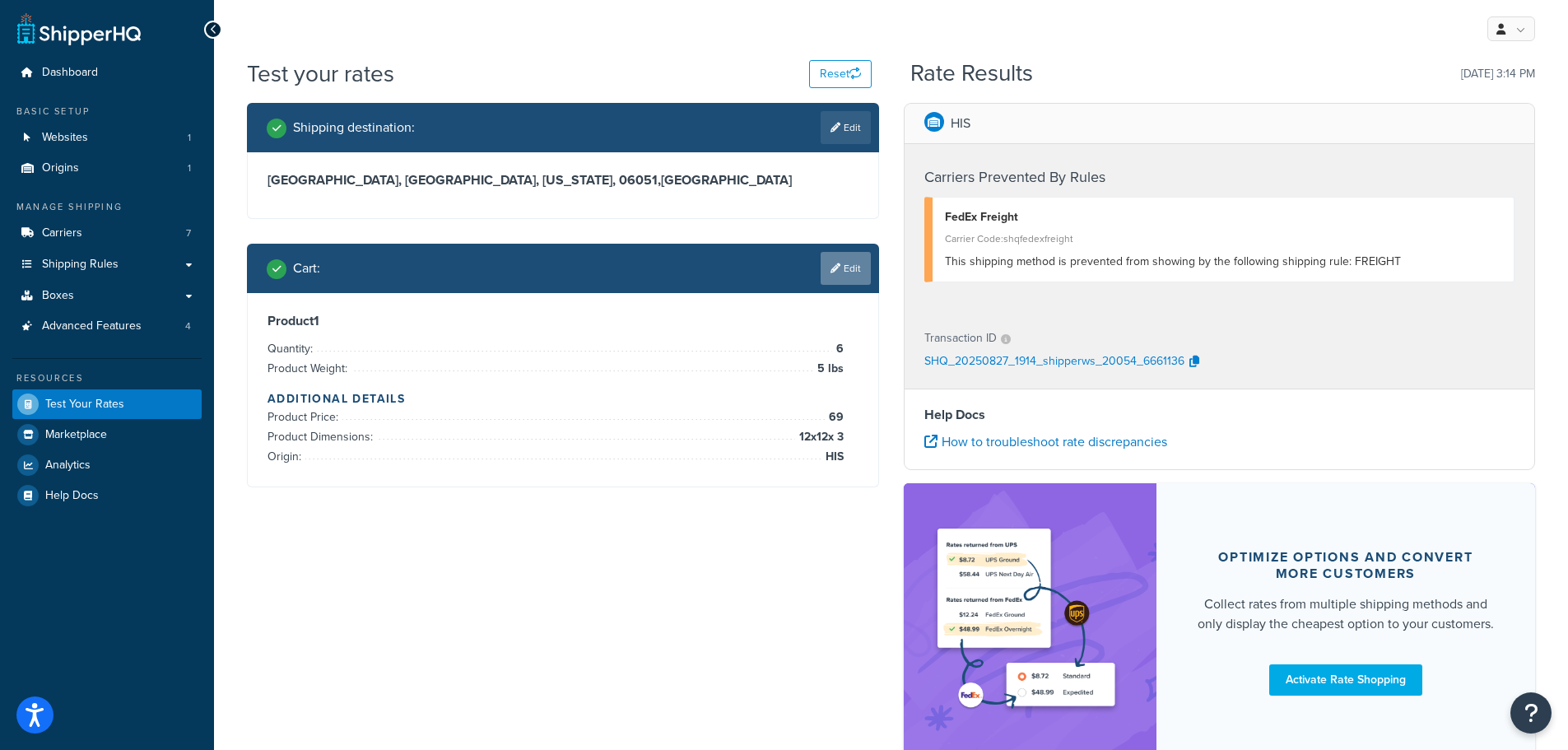
click at [852, 271] on link "Edit" at bounding box center [845, 268] width 50 height 33
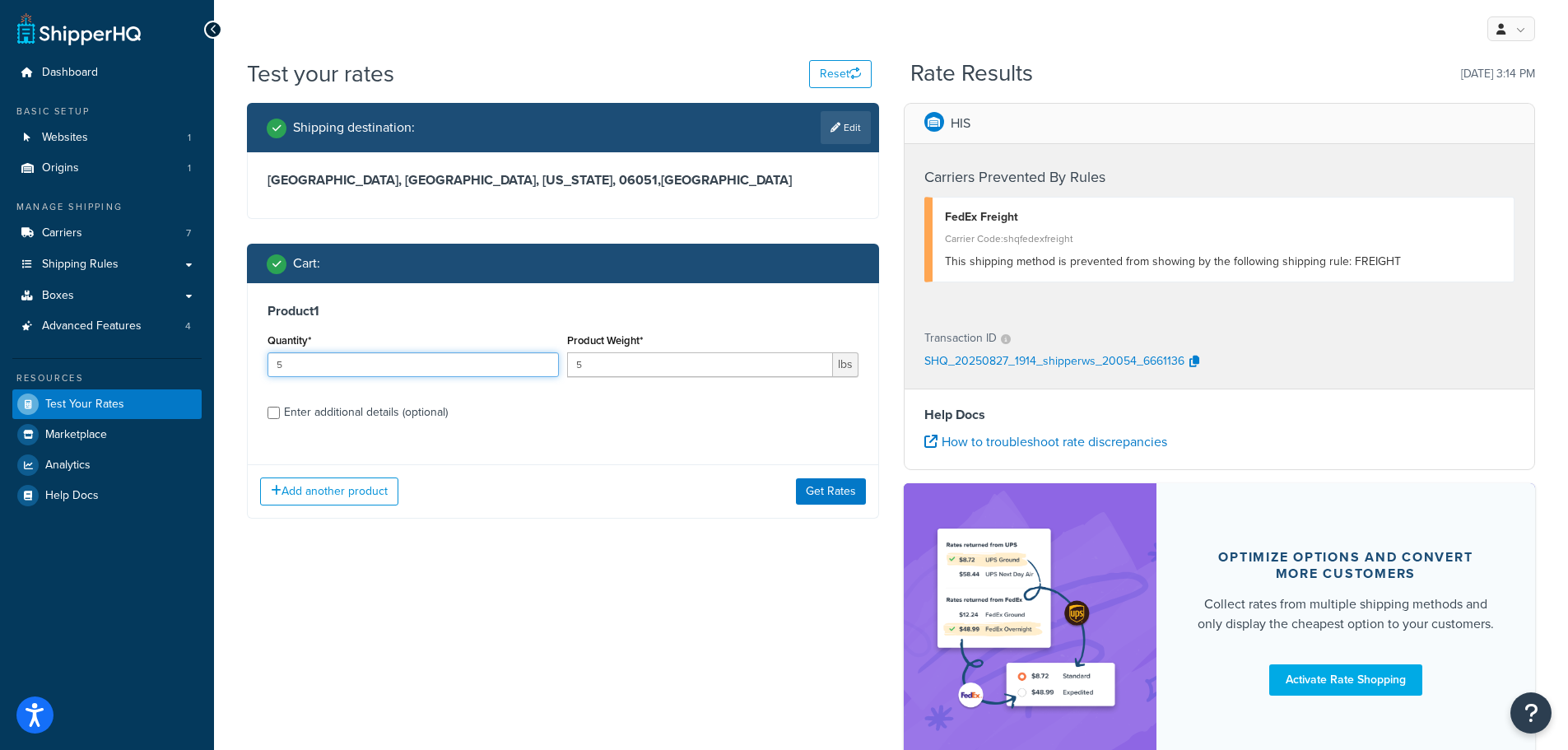
type input "5"
click at [546, 370] on input "5" at bounding box center [413, 364] width 291 height 25
click at [850, 492] on button "Get Rates" at bounding box center [831, 491] width 70 height 26
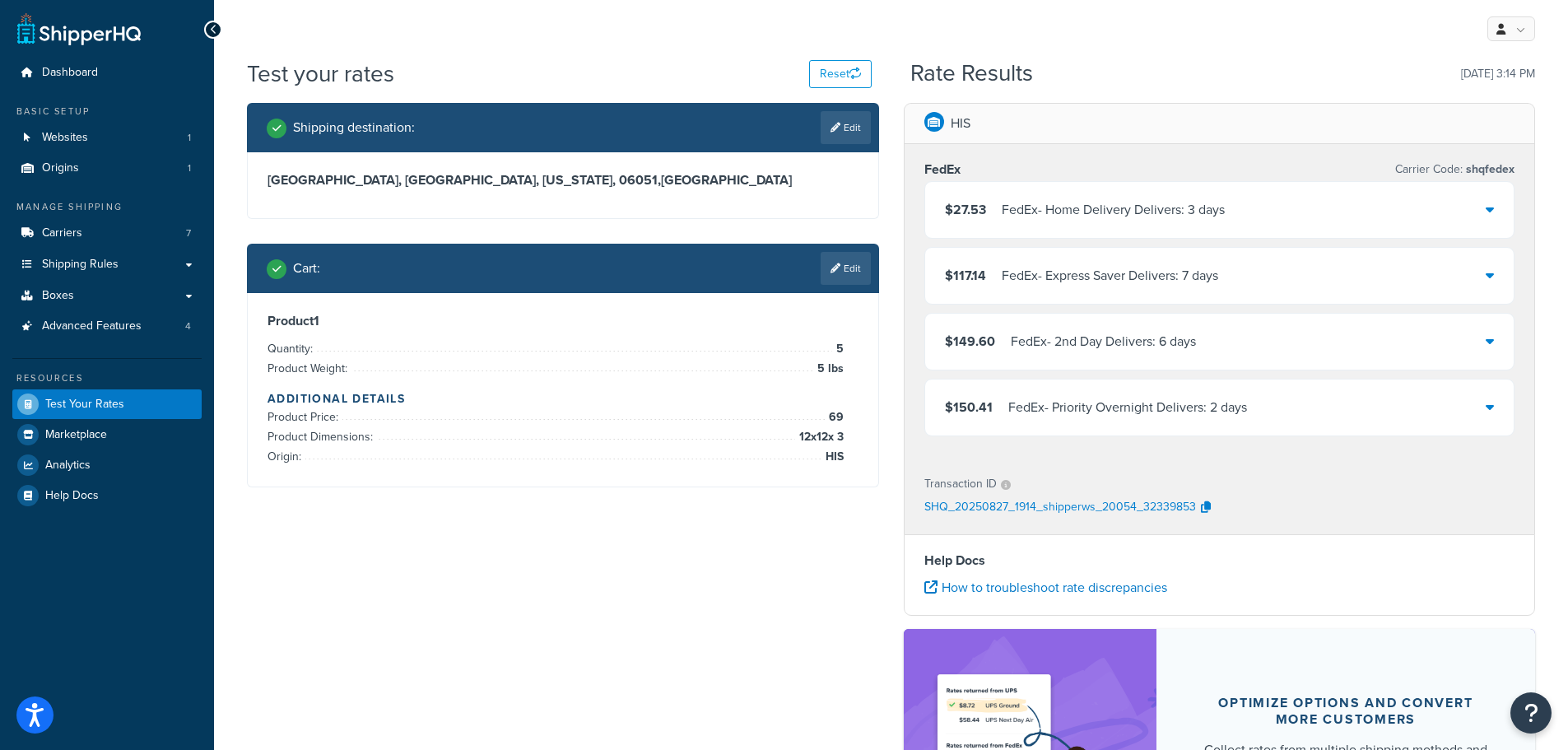
click at [1163, 226] on div "$27.53 FedEx - Home Delivery Delivers: 3 days" at bounding box center [1219, 210] width 589 height 56
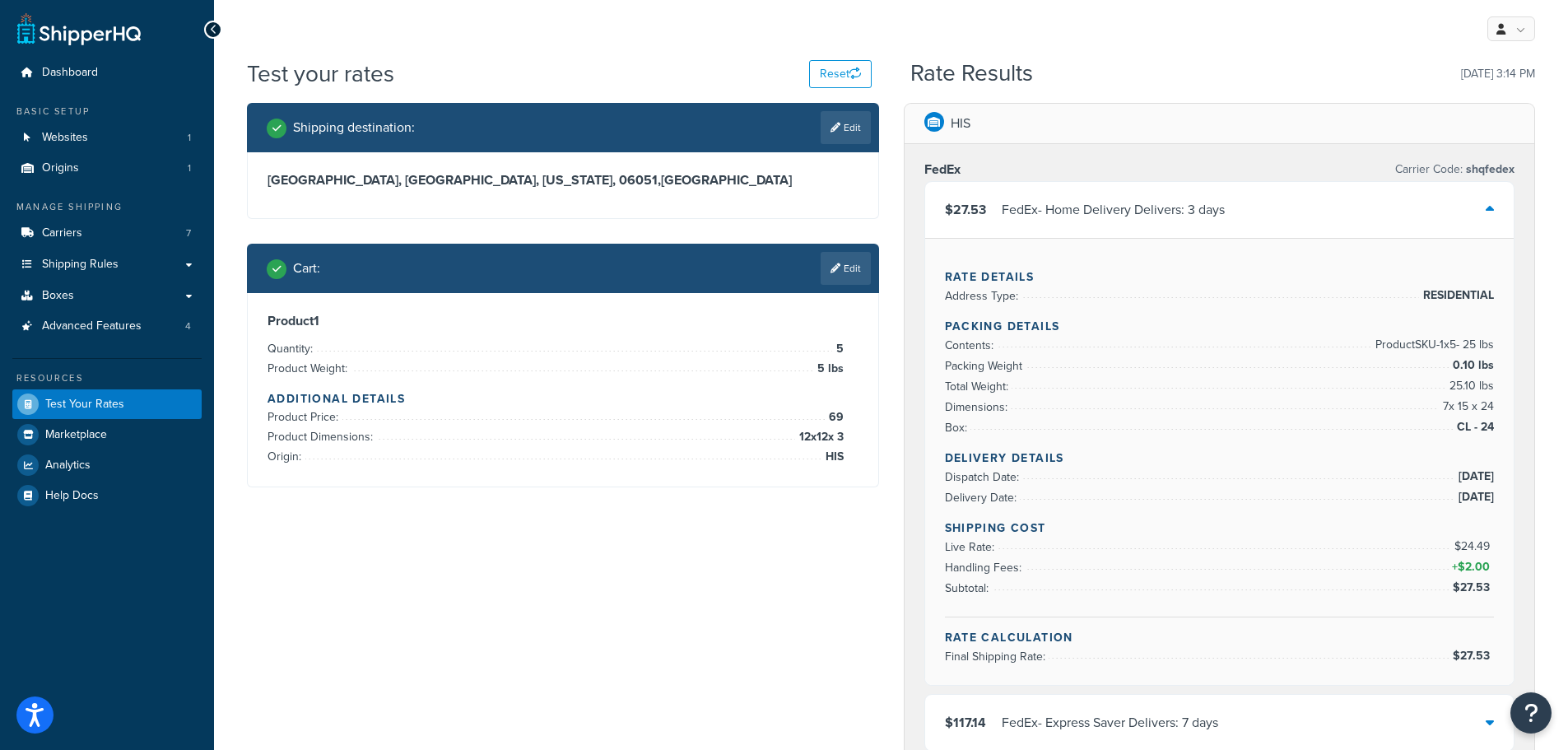
click at [1122, 210] on div "FedEx - Home Delivery Delivers: 3 days" at bounding box center [1113, 209] width 223 height 23
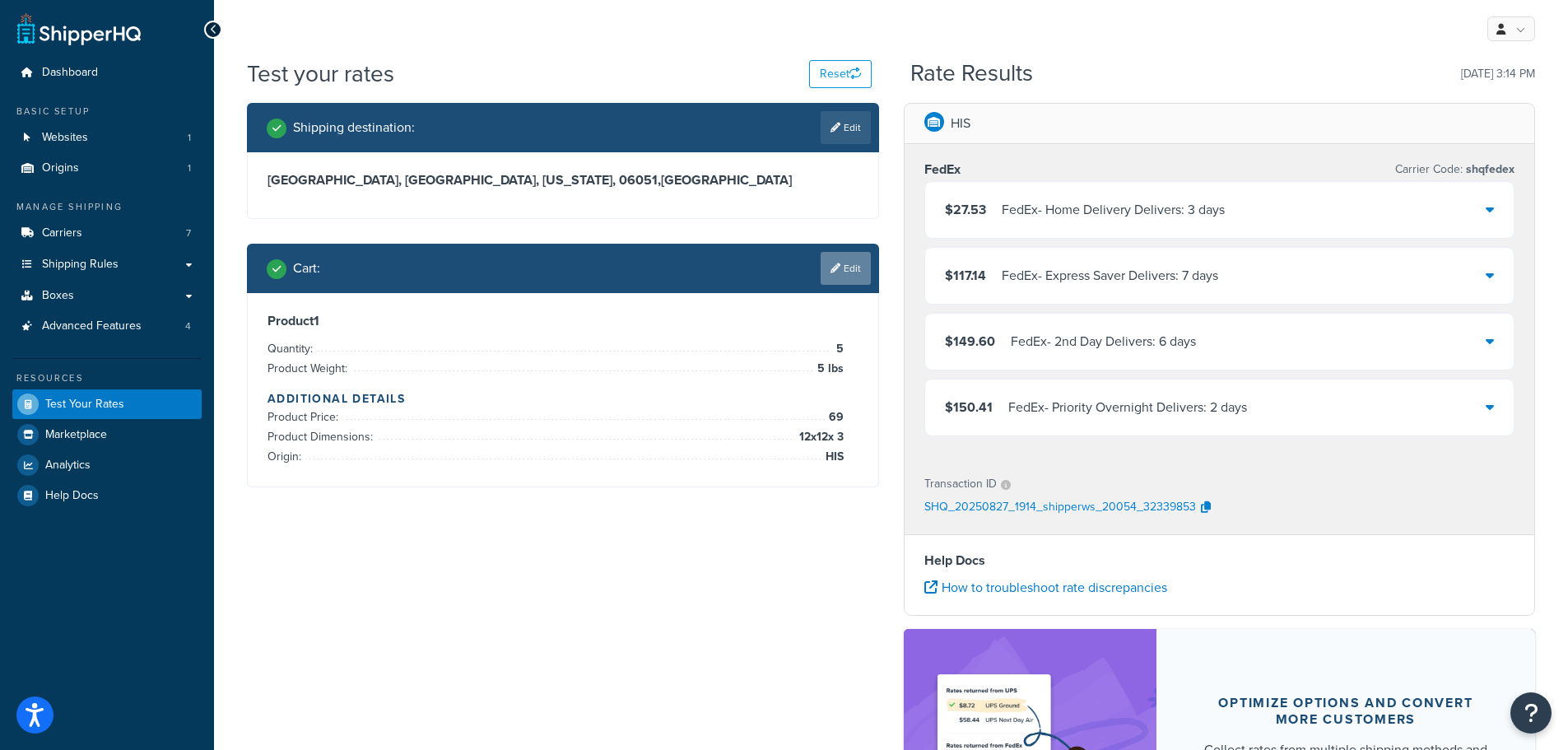
click at [845, 280] on link "Edit" at bounding box center [845, 268] width 50 height 33
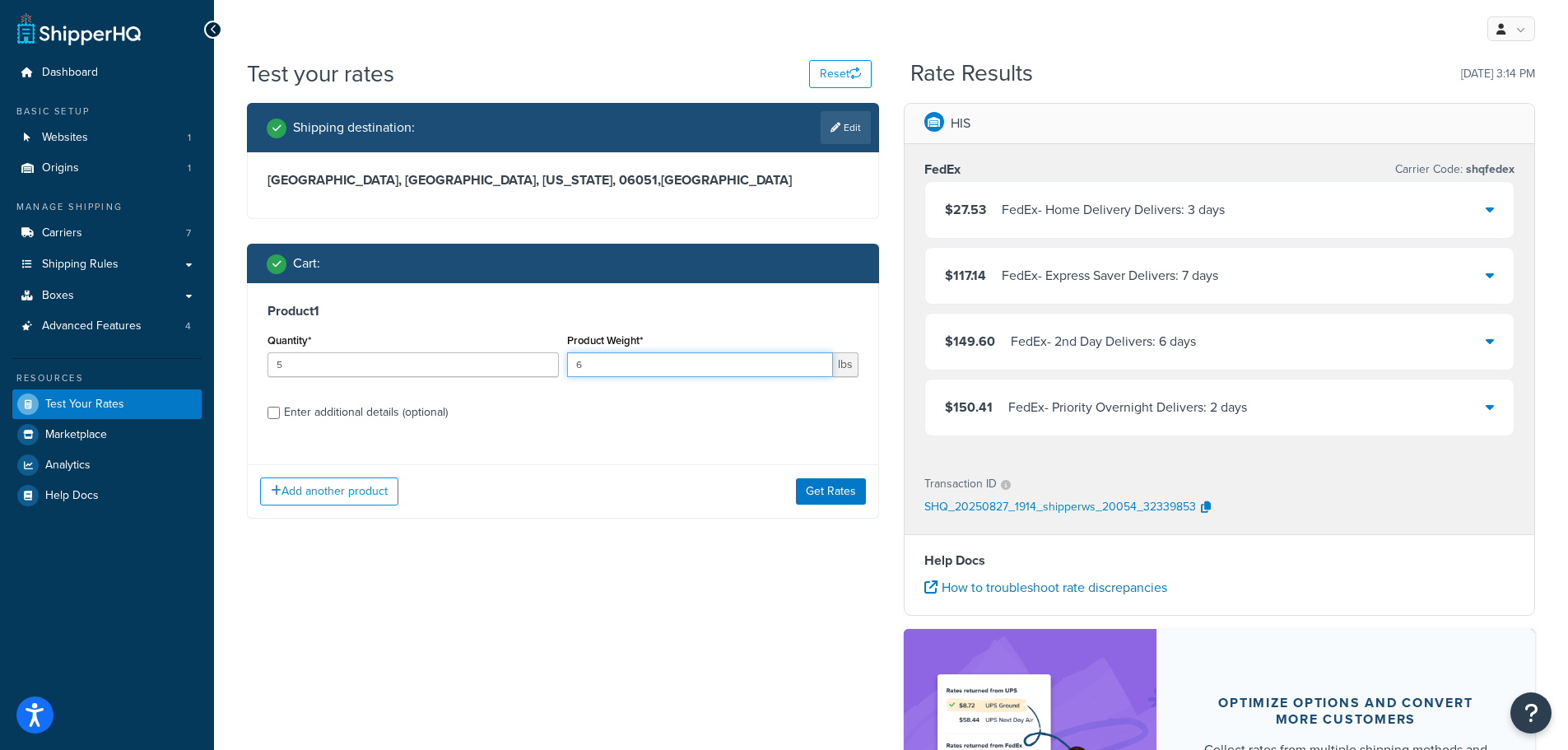
type input "6"
click at [813, 358] on input "6" at bounding box center [700, 364] width 266 height 25
click at [814, 490] on button "Get Rates" at bounding box center [831, 491] width 70 height 26
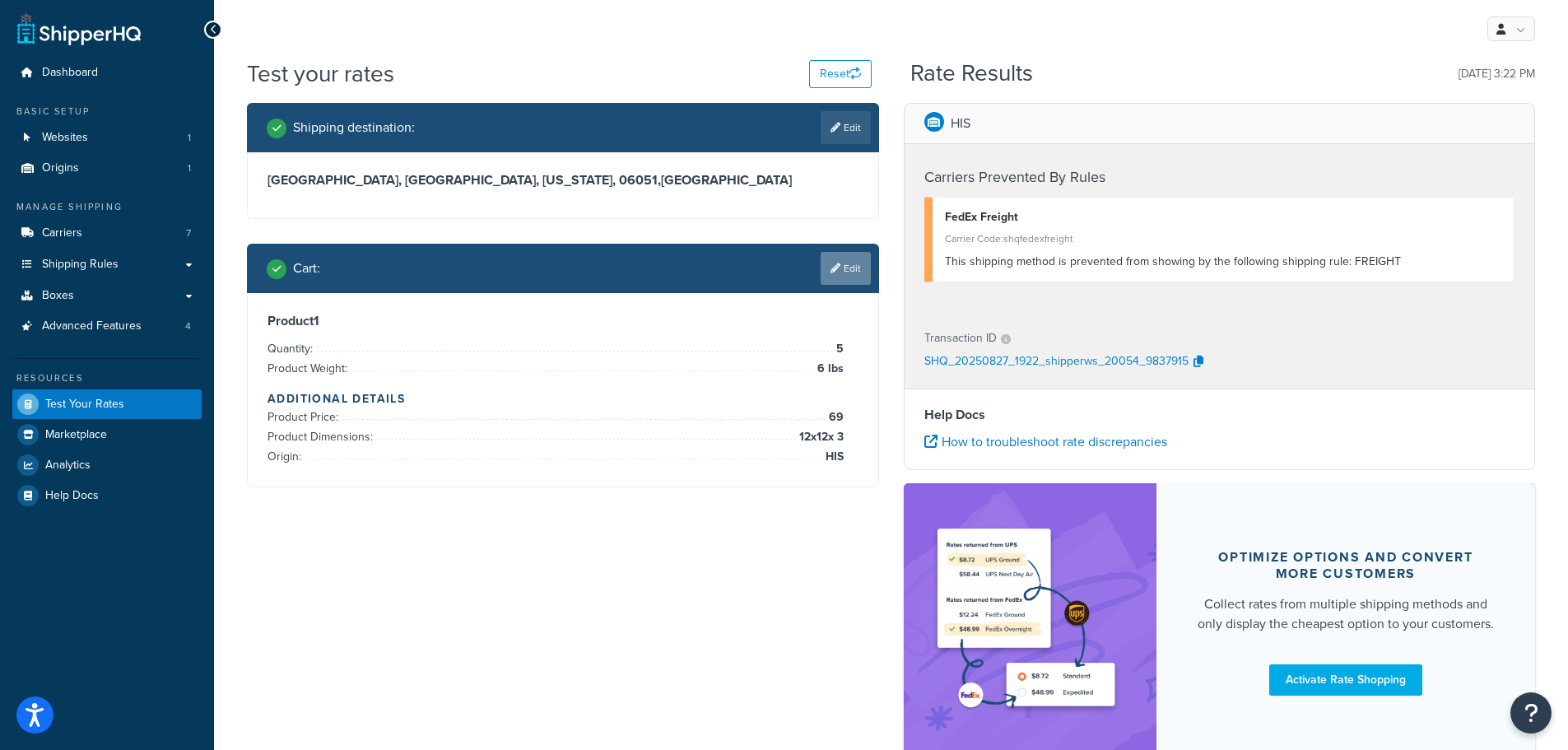
click at [856, 280] on link "Edit" at bounding box center [845, 268] width 50 height 33
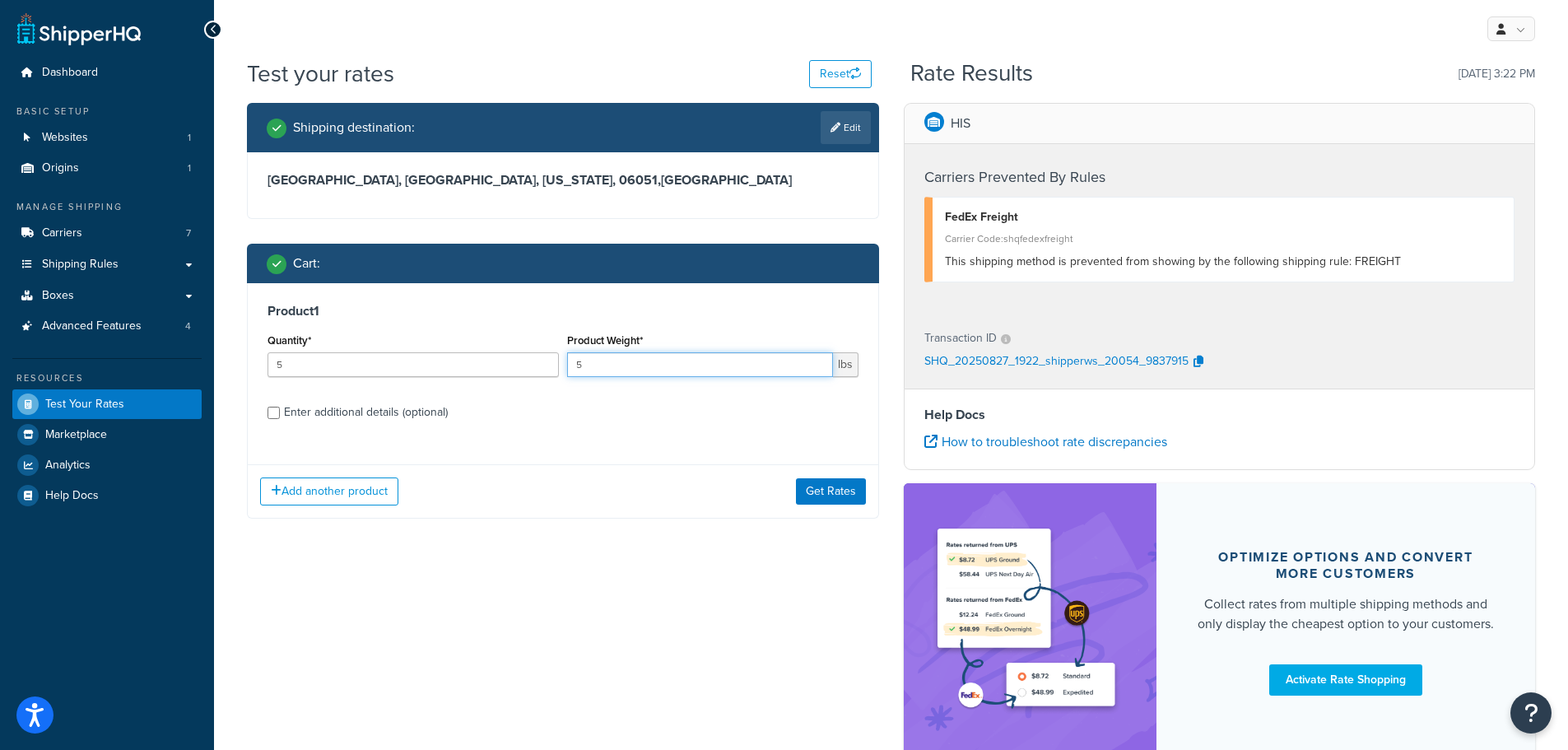
type input "5"
click at [816, 369] on input "5" at bounding box center [700, 364] width 266 height 25
click at [393, 410] on div "Enter additional details (optional)" at bounding box center [366, 411] width 163 height 23
click at [280, 410] on input "Enter additional details (optional)" at bounding box center [274, 413] width 13 height 13
checkbox input "true"
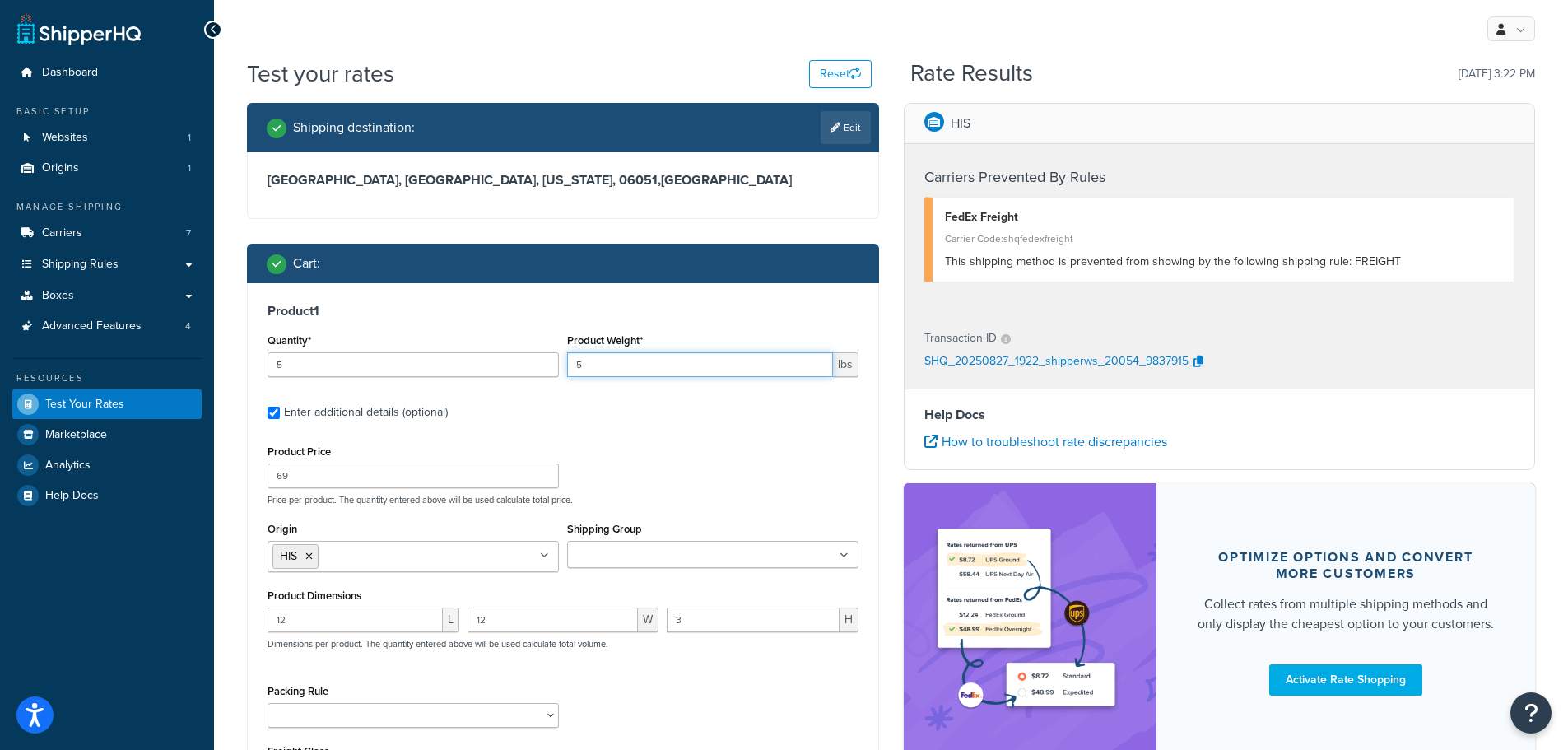
drag, startPoint x: 615, startPoint y: 374, endPoint x: 570, endPoint y: 372, distance: 45.0
click at [570, 372] on input "5" at bounding box center [700, 364] width 266 height 25
type input "1"
type input "6"
click at [541, 358] on input "6" at bounding box center [413, 364] width 291 height 25
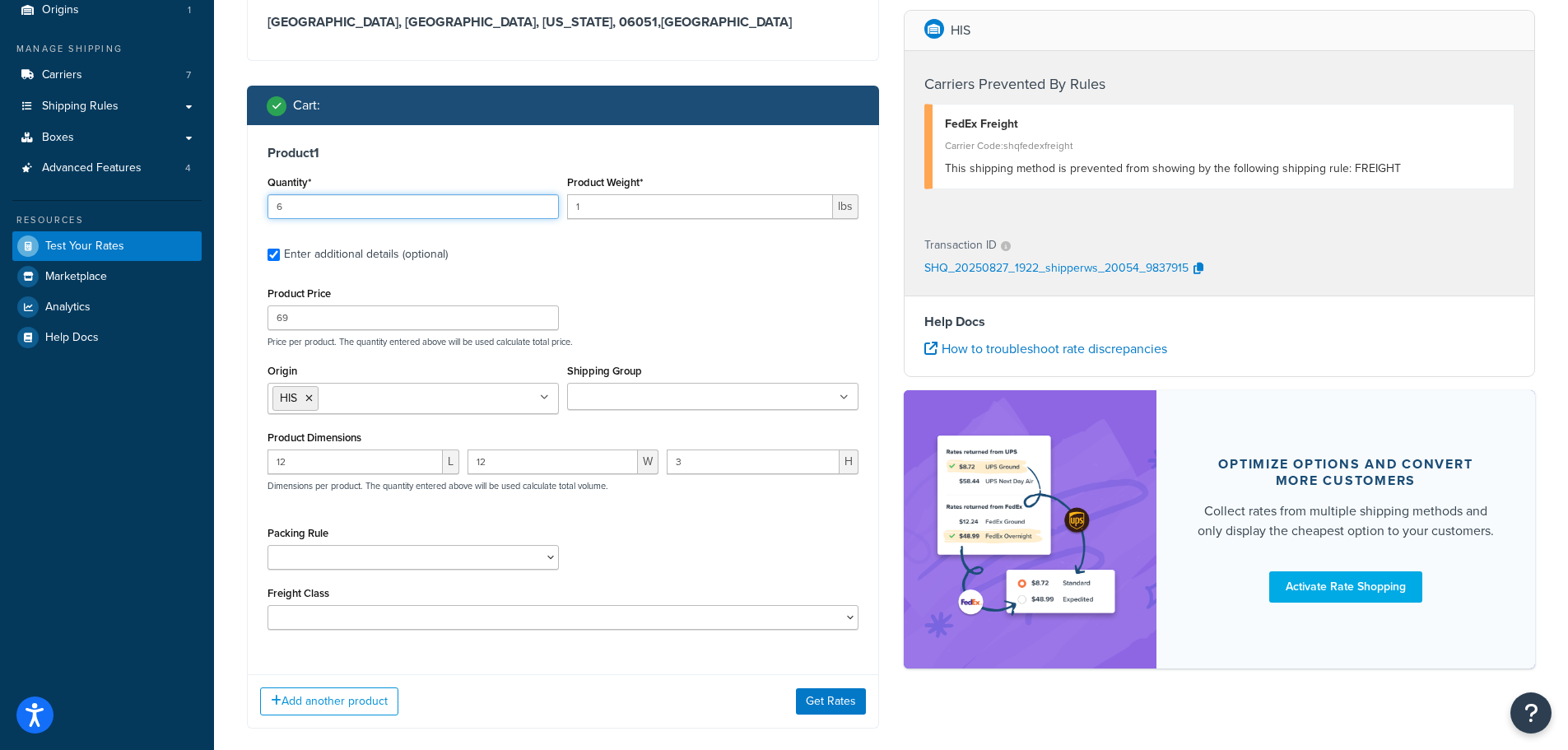
scroll to position [164, 0]
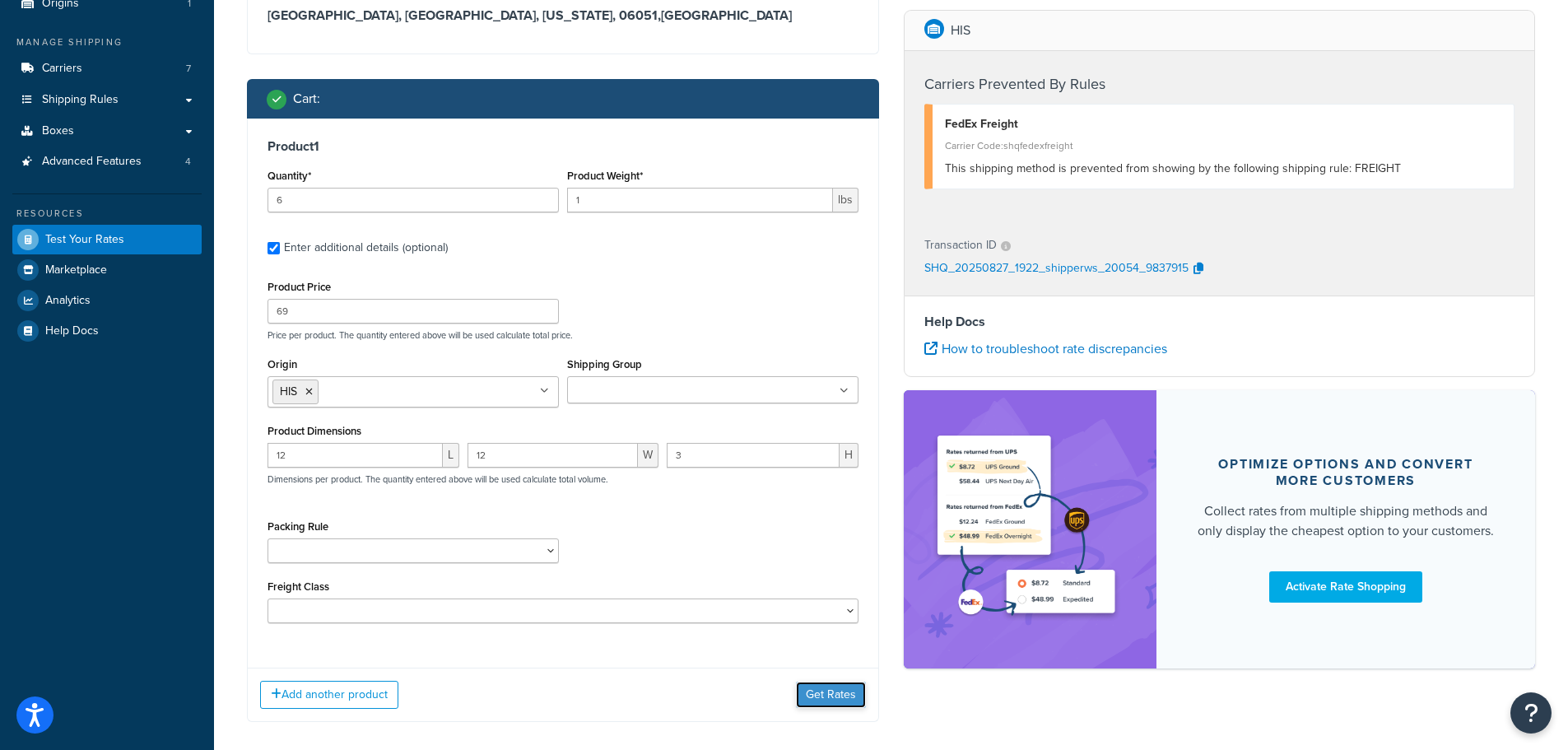
click at [829, 688] on button "Get Rates" at bounding box center [831, 695] width 70 height 26
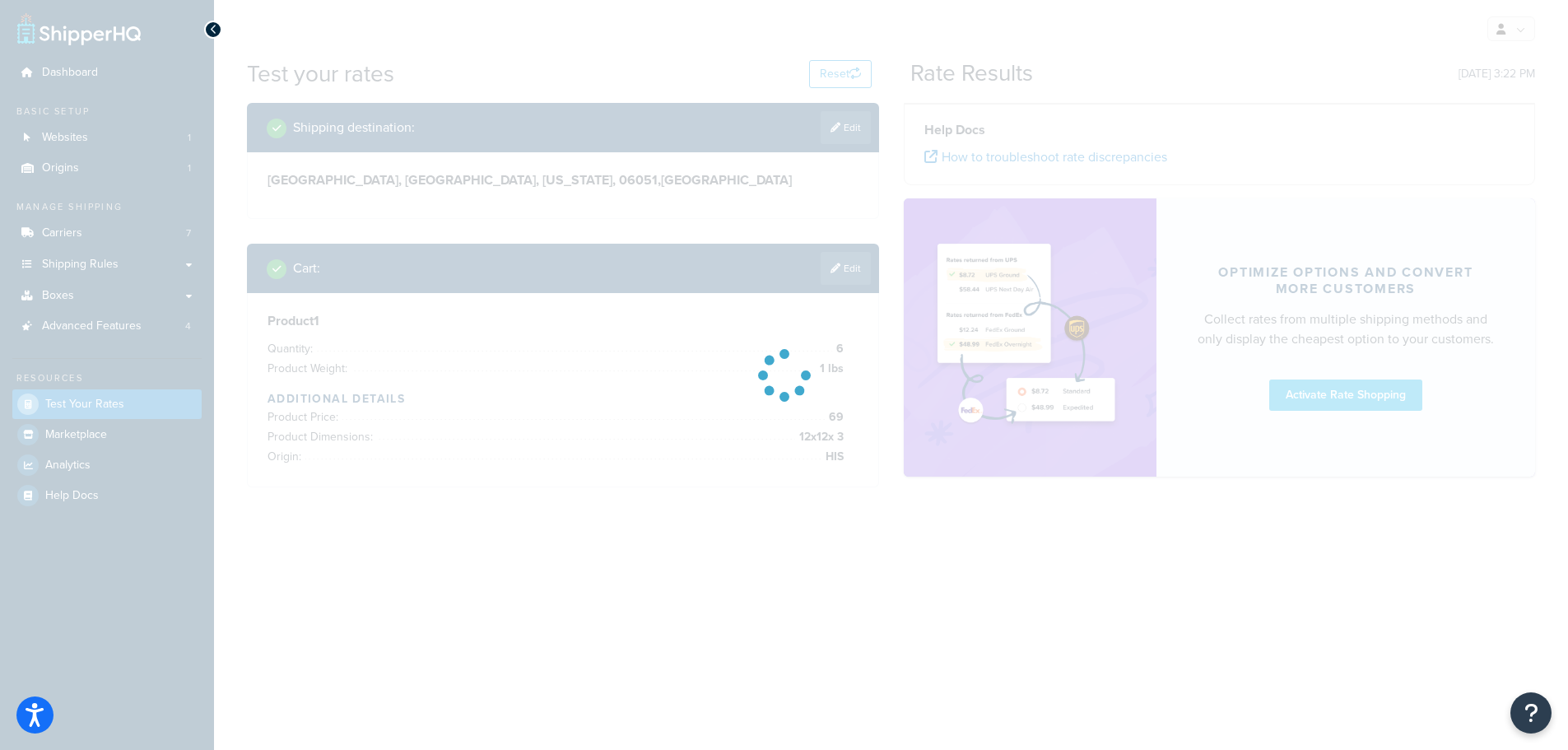
scroll to position [0, 0]
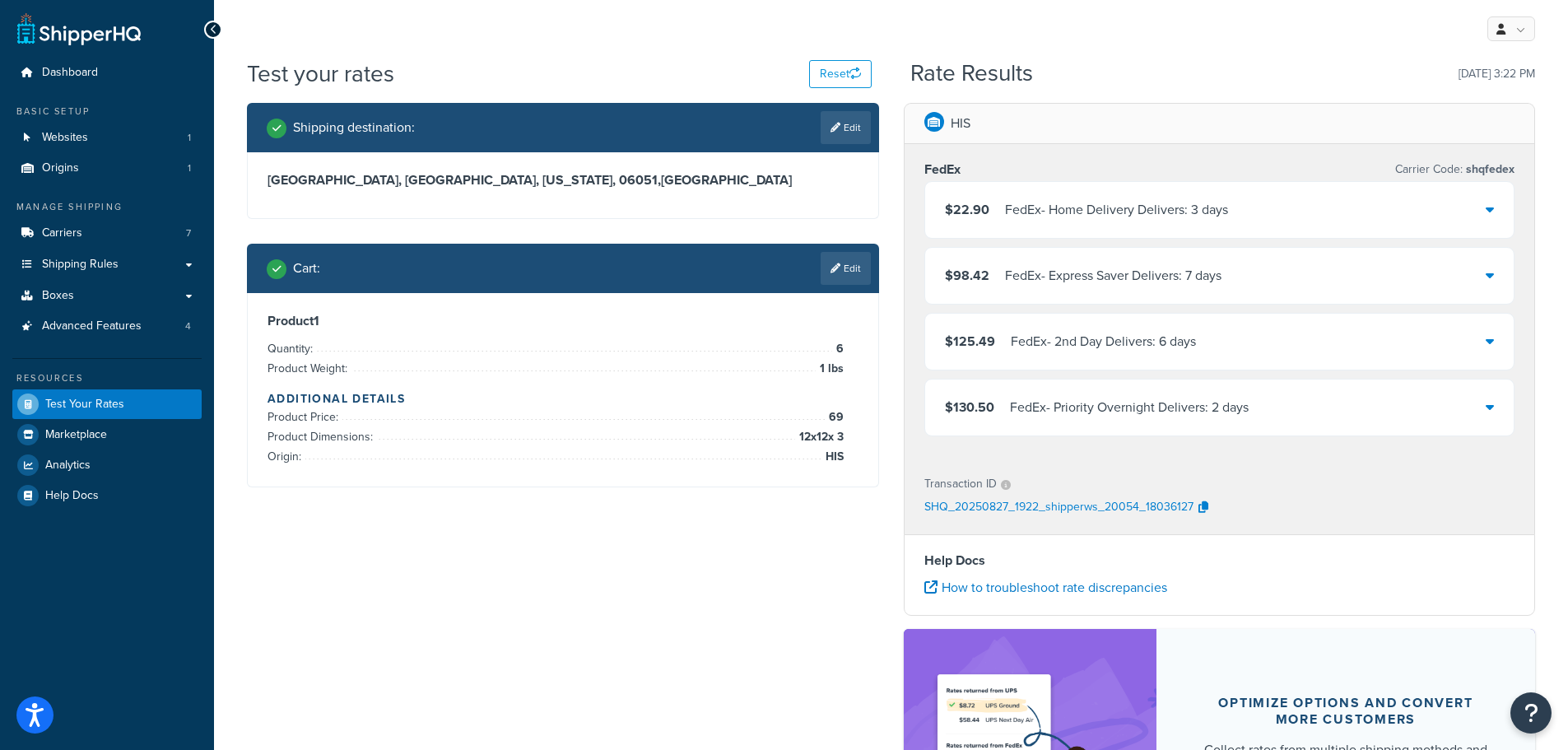
click at [1101, 212] on div "FedEx - Home Delivery Delivers: 3 days" at bounding box center [1117, 209] width 223 height 23
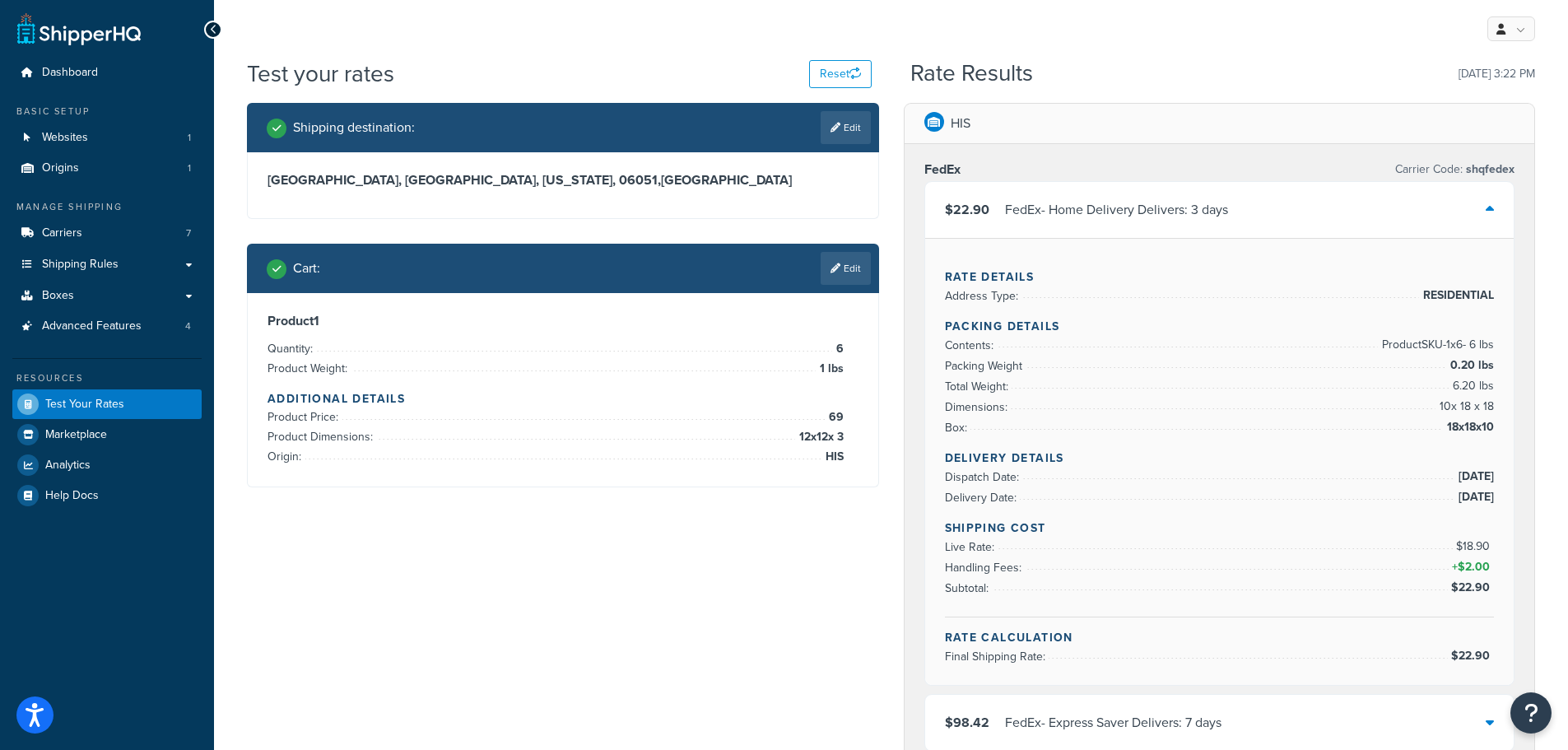
click at [1101, 212] on div "FedEx - Home Delivery Delivers: 3 days" at bounding box center [1117, 209] width 223 height 23
